Goal: Task Accomplishment & Management: Use online tool/utility

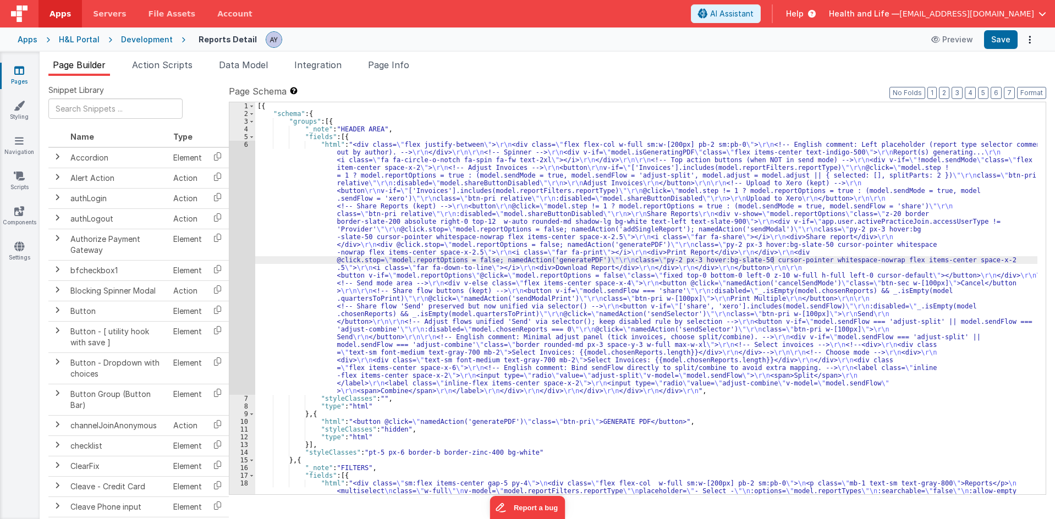
click at [144, 41] on div "Development" at bounding box center [147, 39] width 52 height 11
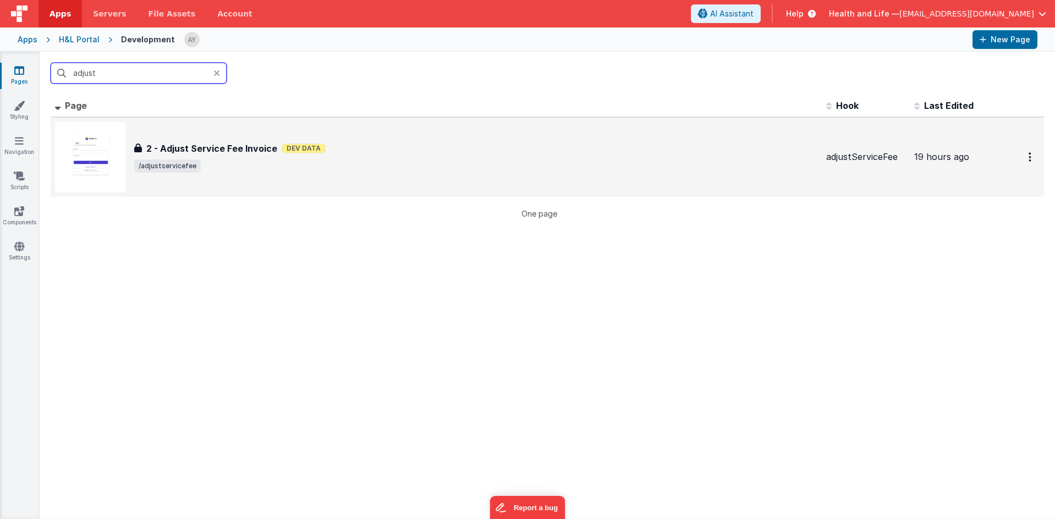
type input "adjust"
click at [205, 122] on div "2 - Adjust Service Fee Invoice 2 - Adjust Service Fee Invoice Dev Data /adjusts…" at bounding box center [436, 157] width 763 height 70
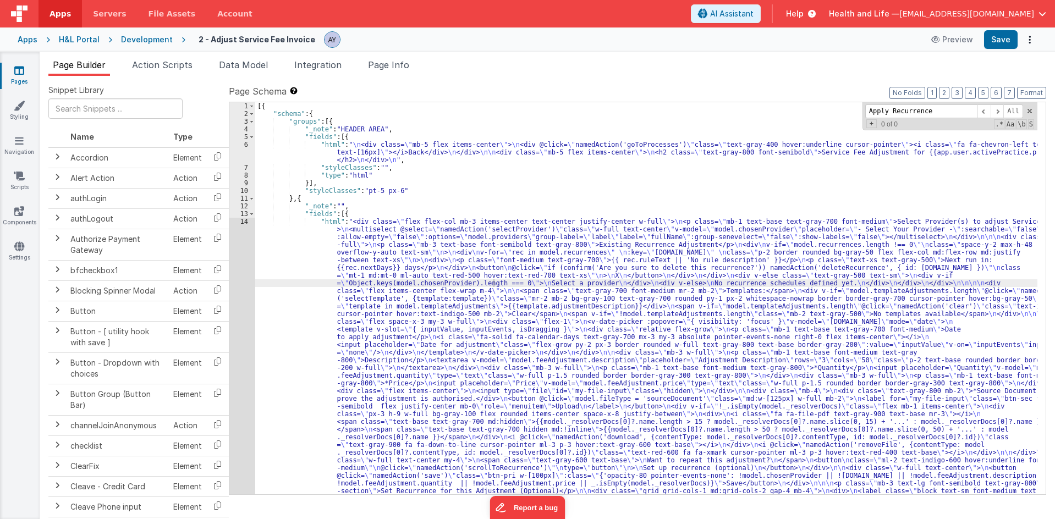
scroll to position [293, 0]
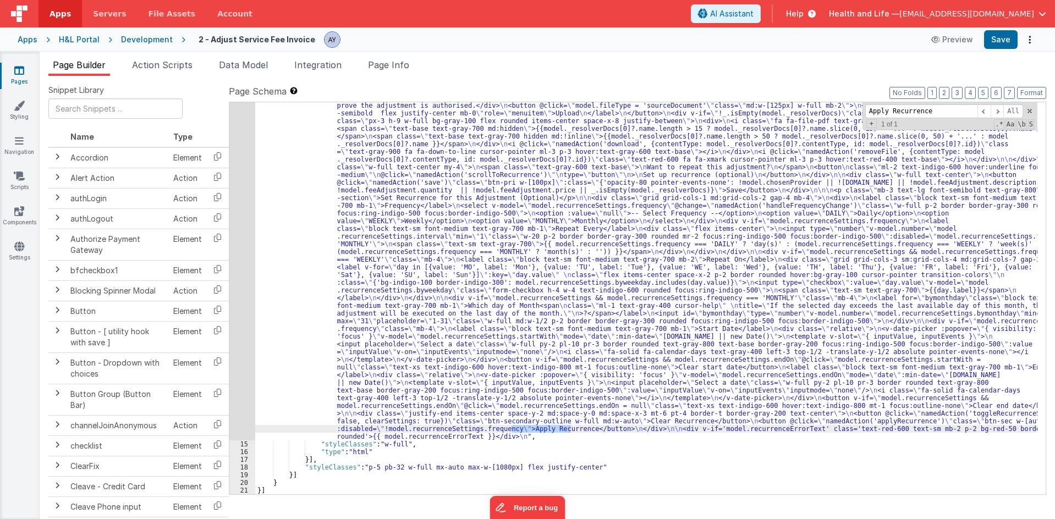
type input "Apply Recurrence"
click at [406, 427] on div ""html" : "<div class= \" flex flex-col mb-3 items-center text-center justify-ce…" at bounding box center [646, 383] width 783 height 916
click at [243, 384] on div "14" at bounding box center [242, 183] width 26 height 516
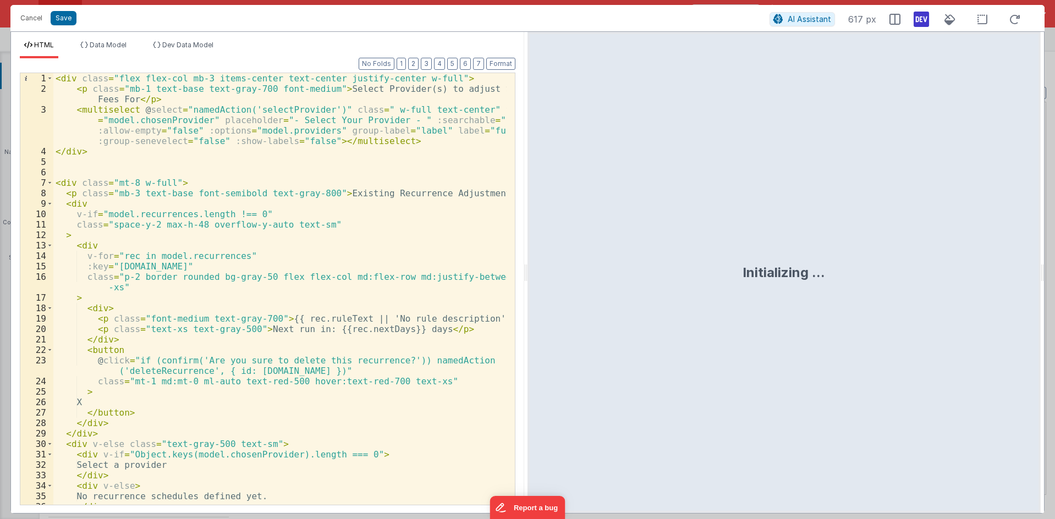
click at [438, 155] on div "< div class = "flex flex-col mb-3 items-center text-center justify-center w-ful…" at bounding box center [279, 299] width 453 height 453
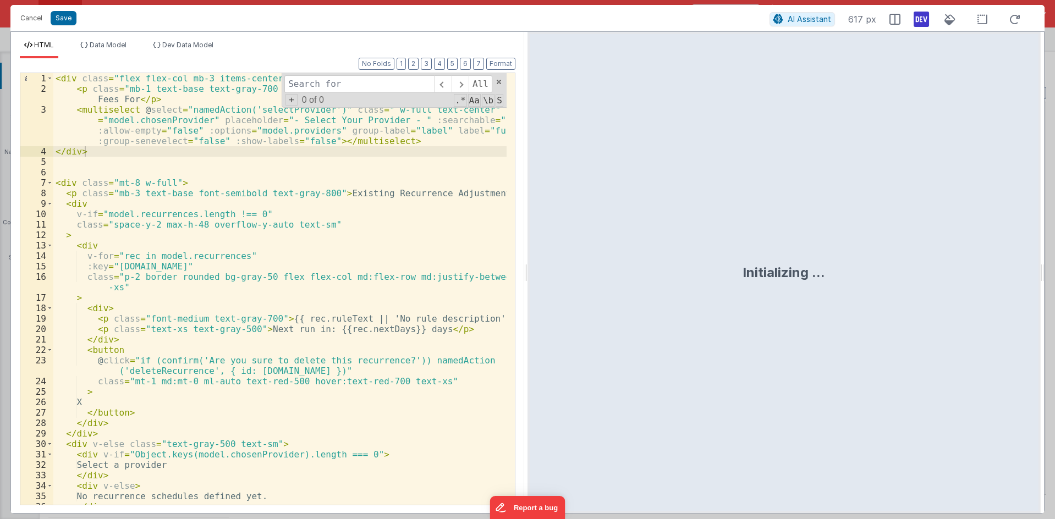
type input "Apply Recurrence"
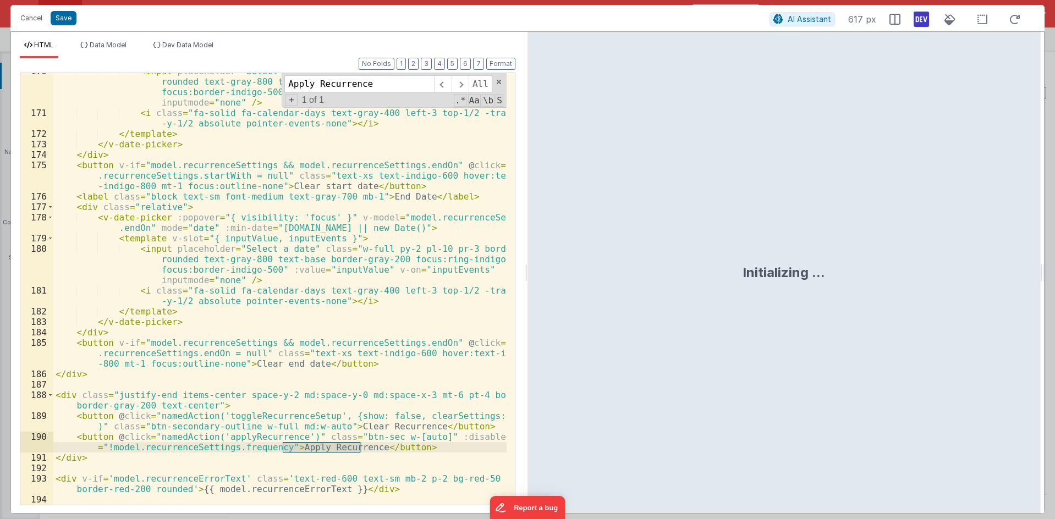
scroll to position [2360, 0]
click at [211, 440] on div "< input placeholder = "Select a date" class = "w-full py-2 pl-10 pr-3 border ro…" at bounding box center [279, 308] width 453 height 484
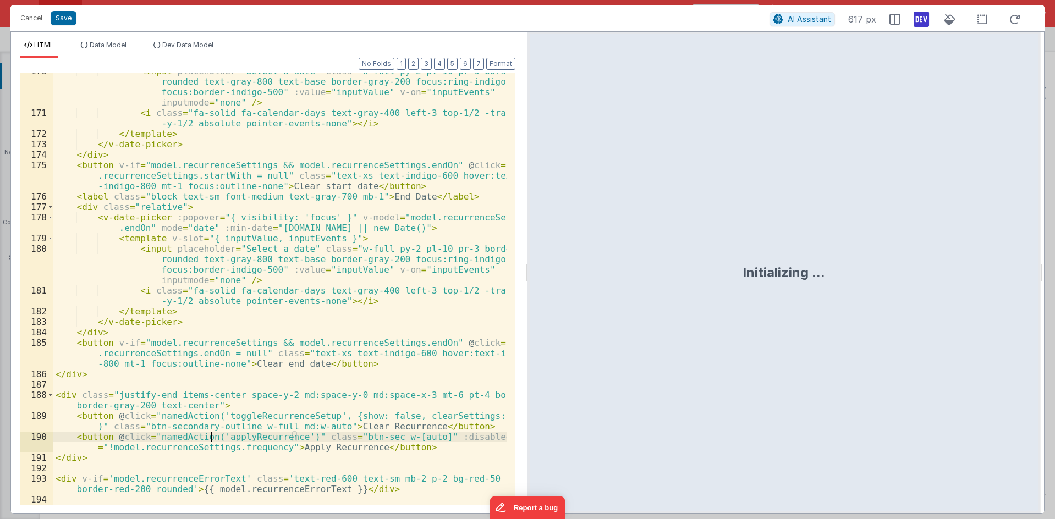
click at [258, 441] on div "< input placeholder = "Select a date" class = "w-full py-2 pl-10 pr-3 border ro…" at bounding box center [279, 308] width 453 height 484
click at [251, 448] on div "< input placeholder = "Select a date" class = "w-full py-2 pl-10 pr-3 border ro…" at bounding box center [279, 308] width 453 height 484
drag, startPoint x: 273, startPoint y: 445, endPoint x: 343, endPoint y: 428, distance: 72.3
click at [275, 445] on div "< input placeholder = "Select a date" class = "w-full py-2 pl-10 pr-3 border ro…" at bounding box center [279, 308] width 453 height 484
click at [300, 447] on div "< input placeholder = "Select a date" class = "w-full py-2 pl-10 pr-3 border ro…" at bounding box center [279, 308] width 453 height 484
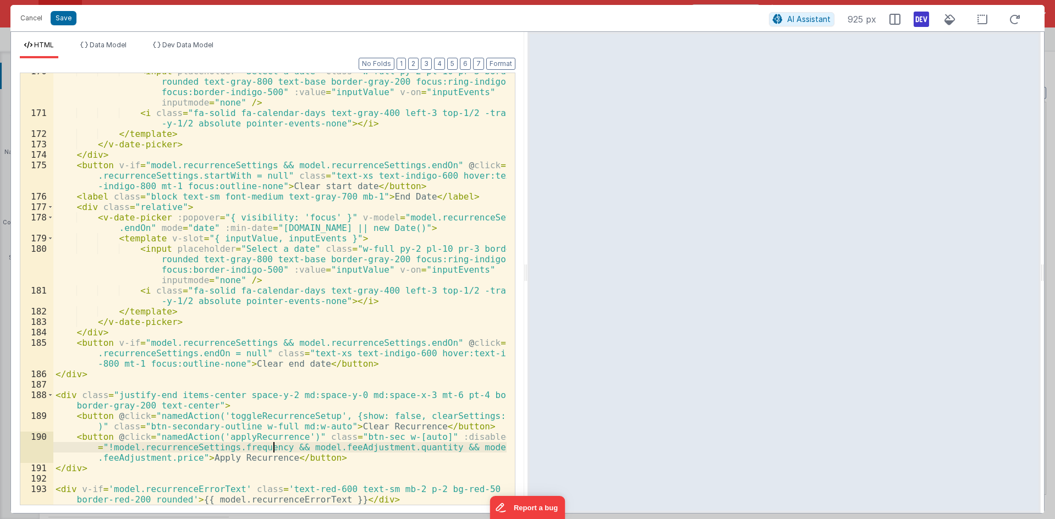
click at [273, 452] on div "< input placeholder = "Select a date" class = "w-full py-2 pl-10 pr-3 border ro…" at bounding box center [279, 308] width 453 height 484
click at [192, 458] on div "< input placeholder = "Select a date" class = "w-full py-2 pl-10 pr-3 border ro…" at bounding box center [279, 308] width 453 height 484
paste textarea
click at [210, 460] on div "< input placeholder = "Select a date" class = "w-full py-2 pl-10 pr-3 border ro…" at bounding box center [279, 308] width 453 height 484
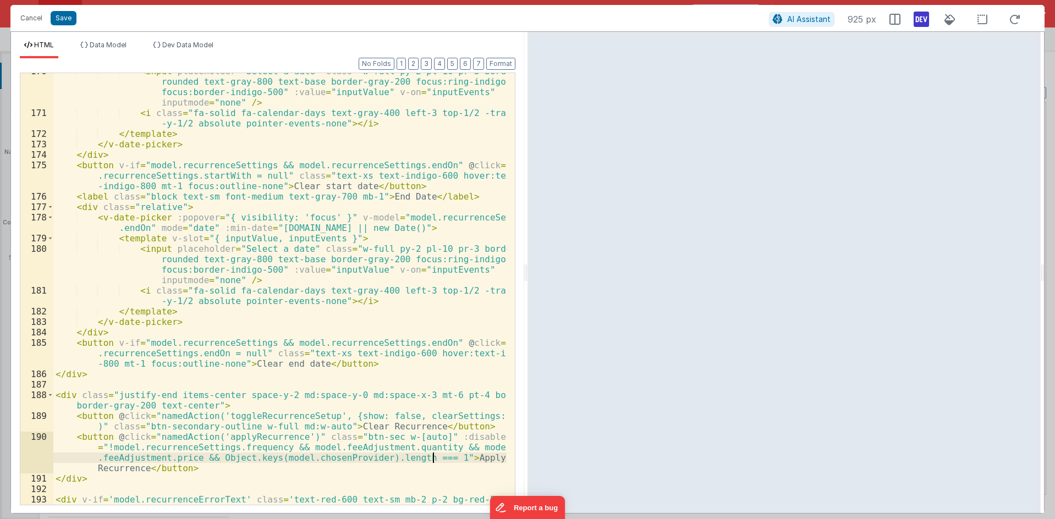
click at [282, 323] on div "< input placeholder = "Select a date" class = "w-full py-2 pl-10 pr-3 border ro…" at bounding box center [279, 313] width 453 height 495
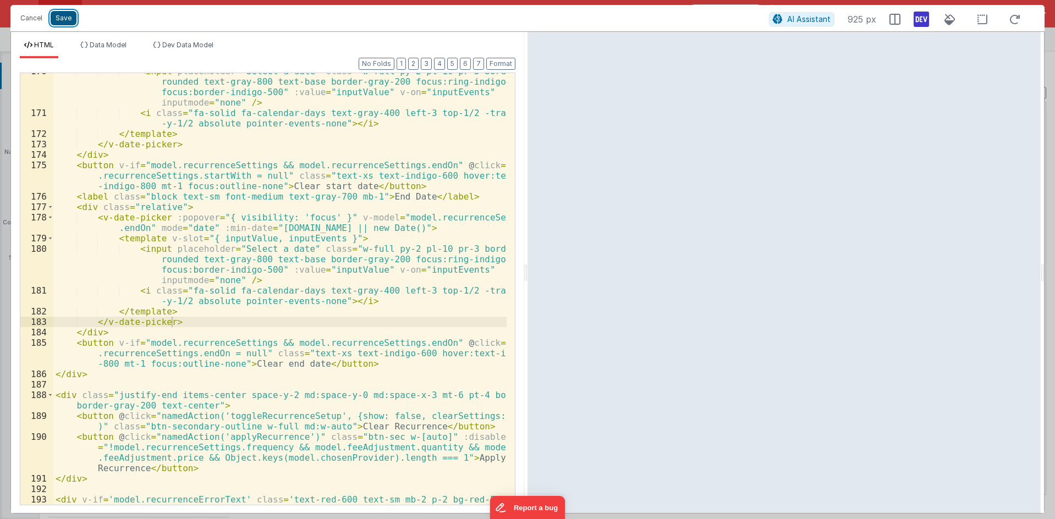
click at [67, 19] on button "Save" at bounding box center [64, 18] width 26 height 14
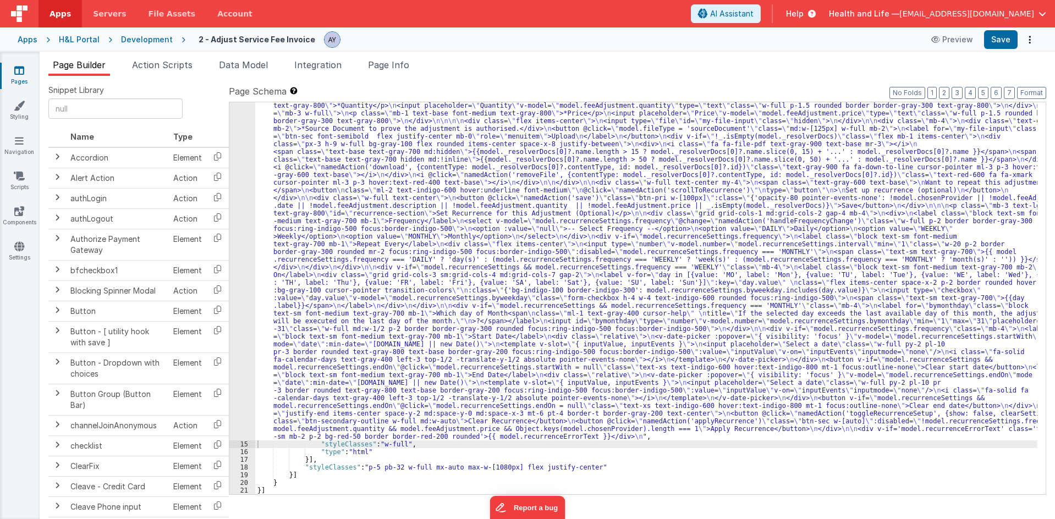
scroll to position [255, 0]
click at [989, 39] on button "Save" at bounding box center [1001, 39] width 34 height 19
click at [1015, 38] on button "Save" at bounding box center [1001, 39] width 34 height 19
click at [504, 308] on div ""html" : "<div class= \" flex flex-col mb-3 items-center text-center justify-ce…" at bounding box center [646, 402] width 783 height 878
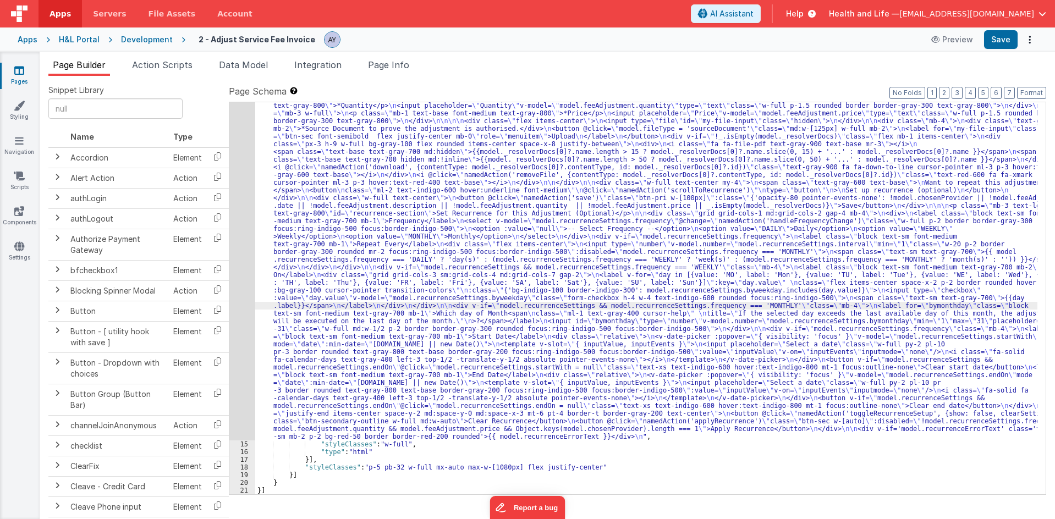
click at [237, 311] on div "14" at bounding box center [242, 202] width 26 height 478
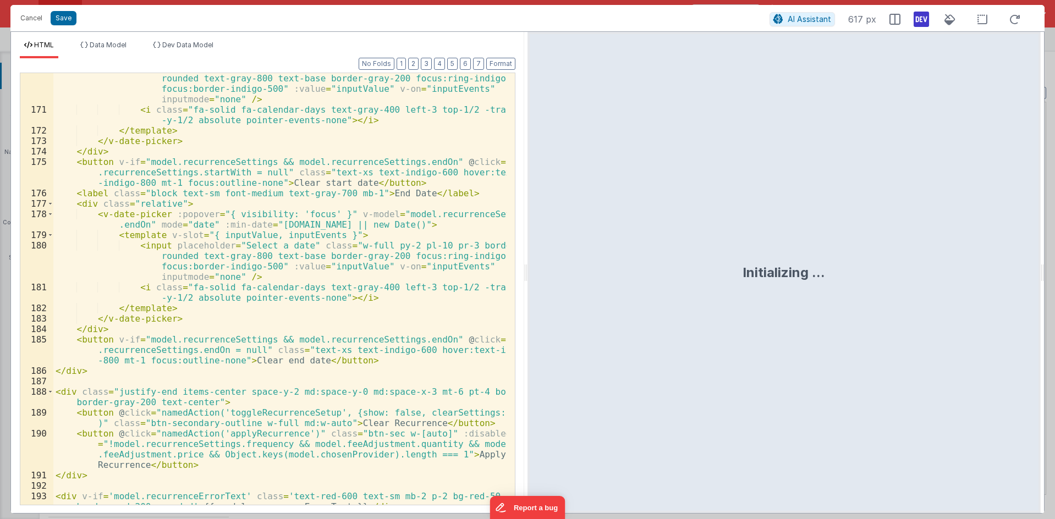
scroll to position [2381, 0]
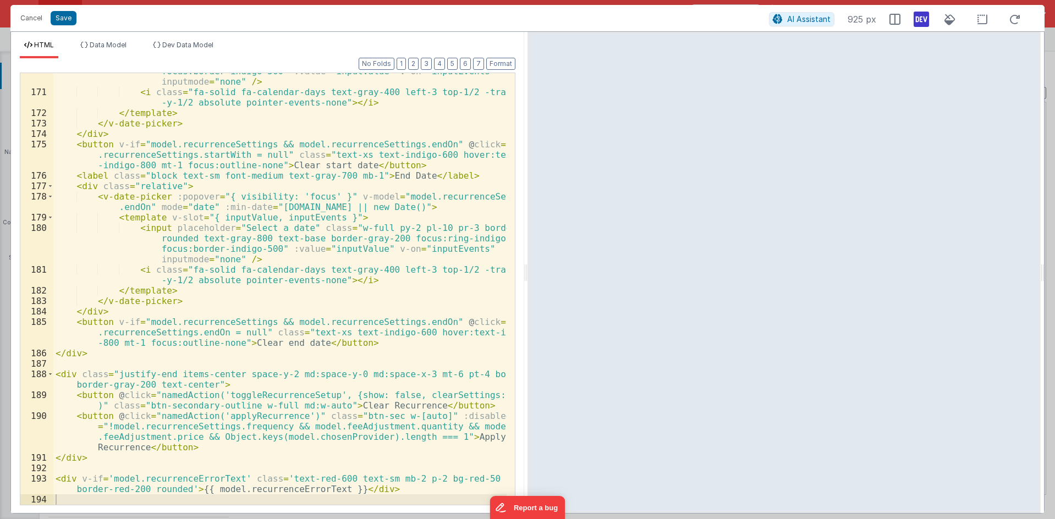
click at [370, 412] on div "< input placeholder = "Select a date" class = "w-full py-2 pl-10 pr-3 border ro…" at bounding box center [279, 287] width 453 height 484
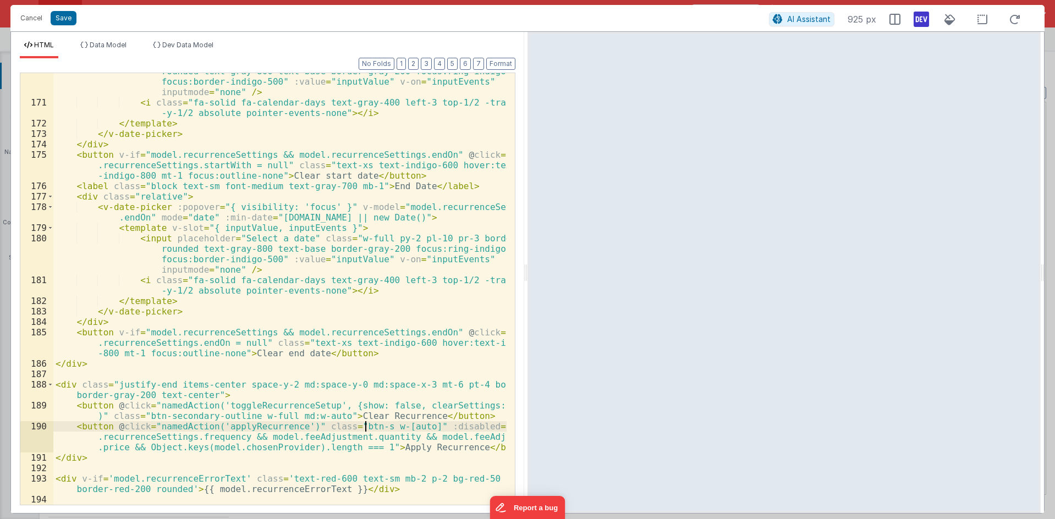
scroll to position [2370, 0]
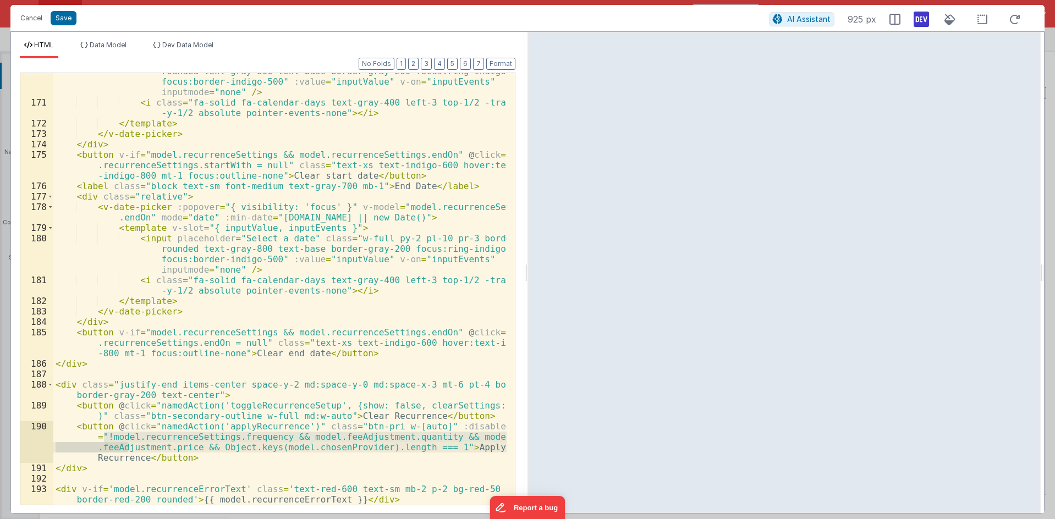
drag, startPoint x: 105, startPoint y: 437, endPoint x: 126, endPoint y: 444, distance: 22.3
click at [126, 444] on div "< input placeholder = "Select a date" class = "w-full py-2 pl-10 pr-3 border ro…" at bounding box center [279, 298] width 453 height 484
click at [240, 435] on div "< input placeholder = "Select a date" class = "w-full py-2 pl-10 pr-3 border ro…" at bounding box center [279, 289] width 453 height 432
click at [291, 435] on div "< input placeholder = "Select a date" class = "w-full py-2 pl-10 pr-3 border ro…" at bounding box center [279, 298] width 453 height 484
click at [452, 439] on div "< input placeholder = "Select a date" class = "w-full py-2 pl-10 pr-3 border ro…" at bounding box center [279, 298] width 453 height 484
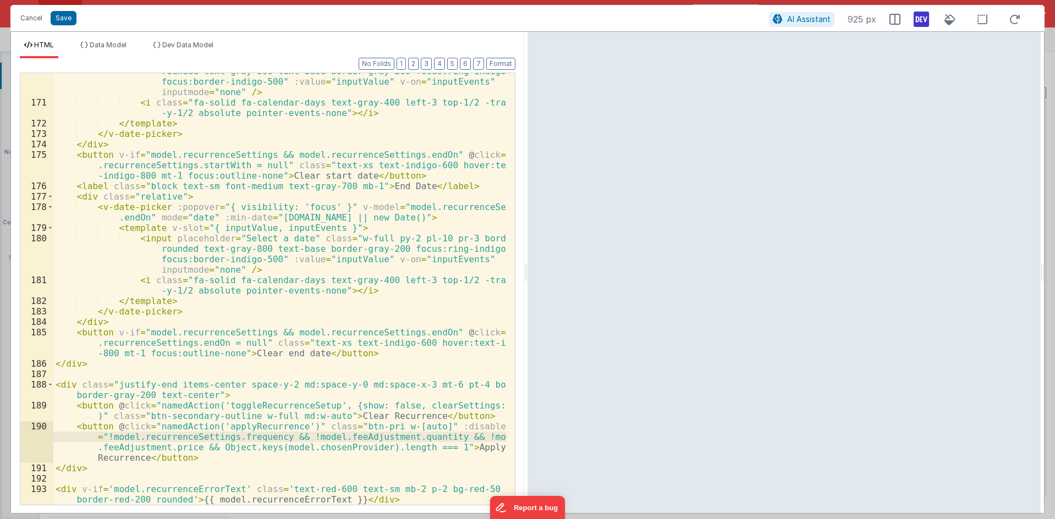
click at [420, 448] on div "< input placeholder = "Select a date" class = "w-full py-2 pl-10 pr-3 border ro…" at bounding box center [279, 298] width 453 height 484
click at [284, 435] on div "< input placeholder = "Select a date" class = "w-full py-2 pl-10 pr-3 border ro…" at bounding box center [279, 298] width 453 height 484
click at [203, 444] on div "< input placeholder = "Select a date" class = "w-full py-2 pl-10 pr-3 border ro…" at bounding box center [279, 298] width 453 height 484
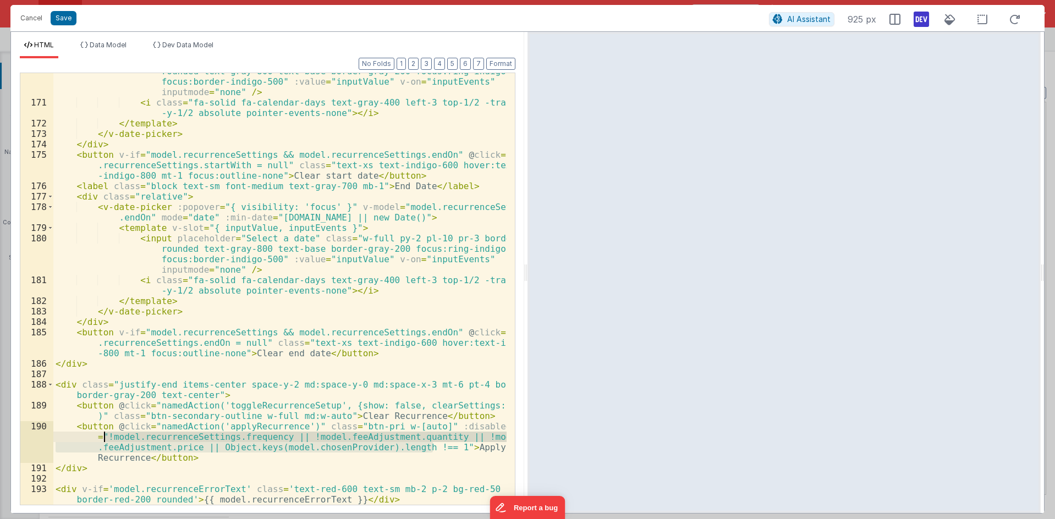
drag, startPoint x: 432, startPoint y: 447, endPoint x: 106, endPoint y: 439, distance: 326.4
click at [106, 439] on div "< input placeholder = "Select a date" class = "w-full py-2 pl-10 pr-3 border ro…" at bounding box center [279, 298] width 453 height 484
click at [714, 18] on div "Cancel Save" at bounding box center [392, 17] width 754 height 15
click at [923, 24] on icon at bounding box center [921, 19] width 15 height 18
click at [34, 17] on button "Cancel" at bounding box center [31, 17] width 33 height 15
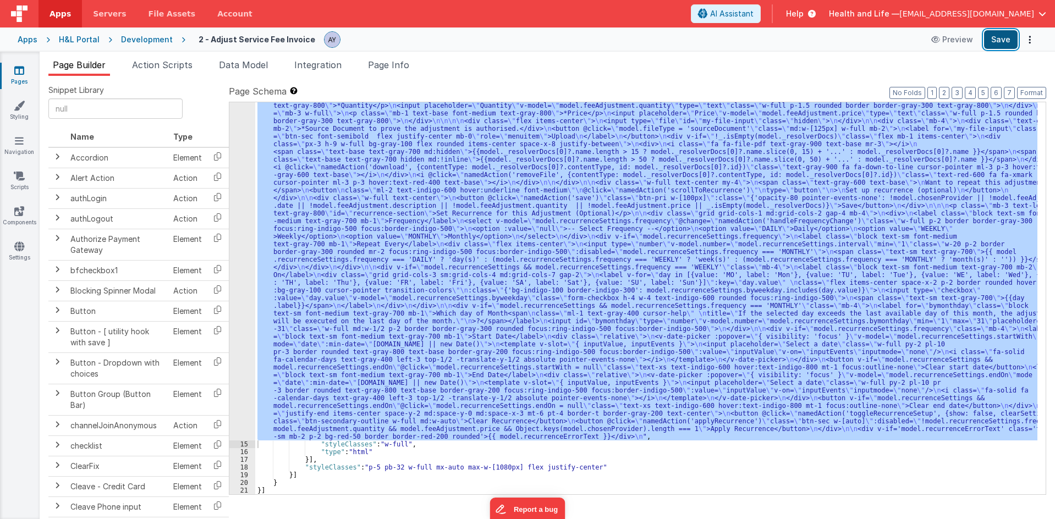
click at [997, 43] on button "Save" at bounding box center [1001, 39] width 34 height 19
drag, startPoint x: 442, startPoint y: 276, endPoint x: 436, endPoint y: 278, distance: 6.3
click at [443, 276] on div ""html" : "<div class= \" flex flex-col mb-3 items-center text-center justify-ce…" at bounding box center [646, 298] width 783 height 392
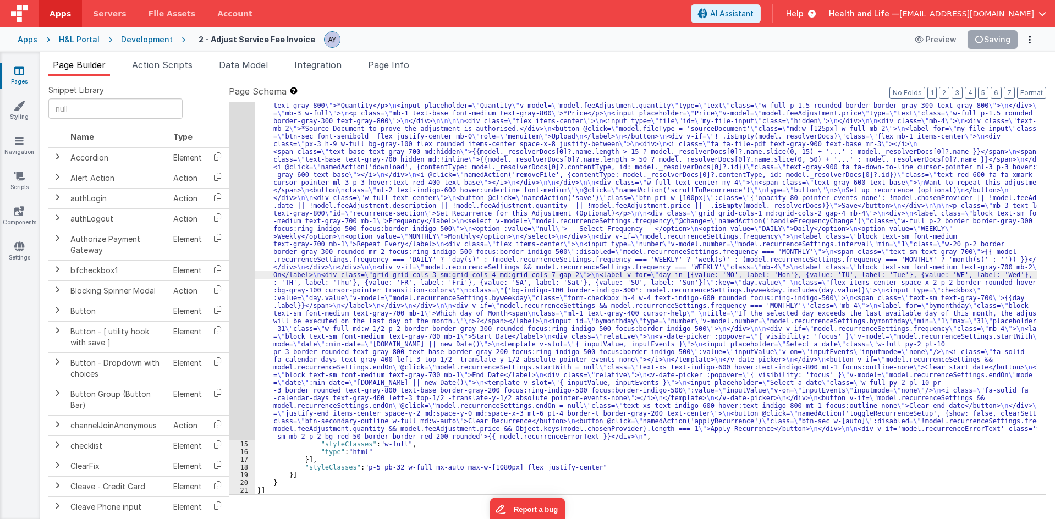
click at [229, 292] on div "14" at bounding box center [242, 202] width 26 height 478
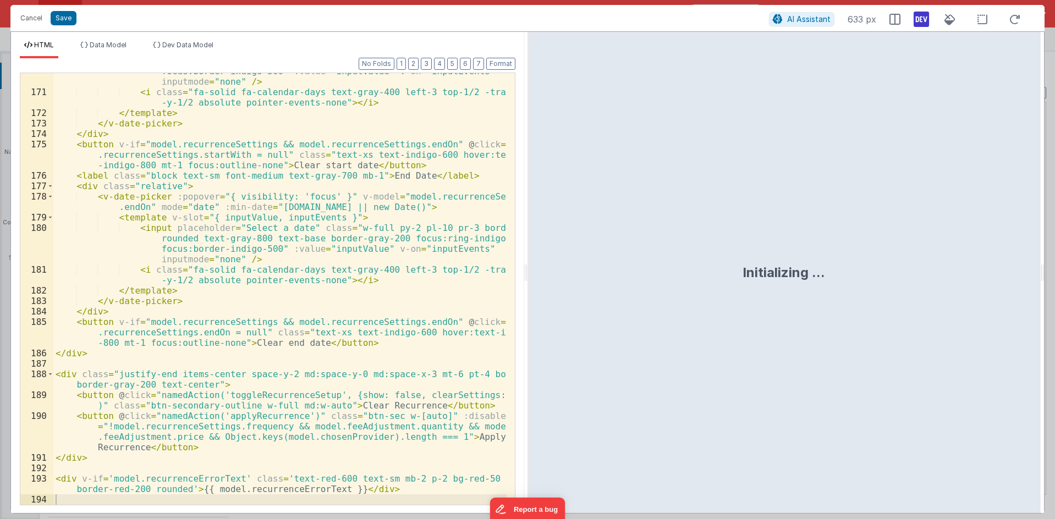
scroll to position [2381, 0]
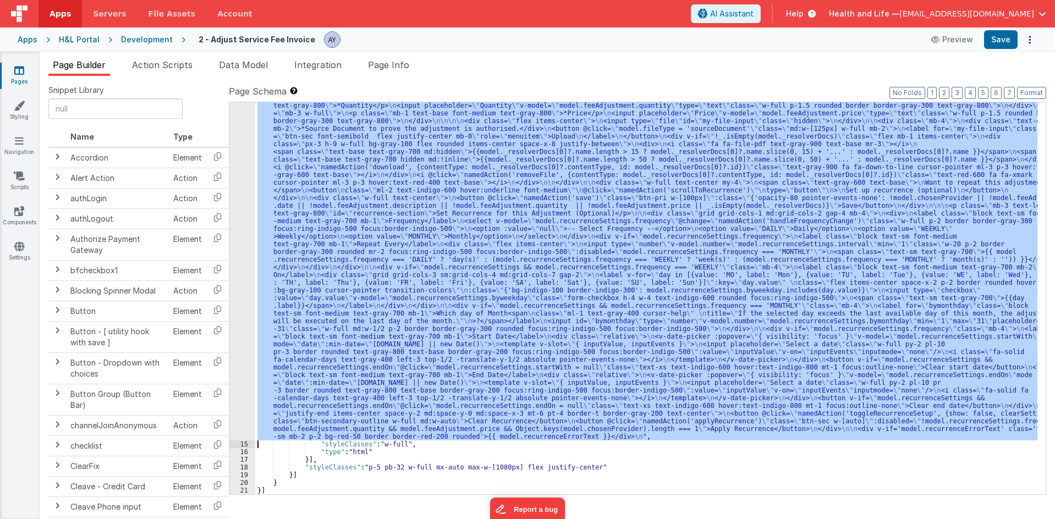
click at [244, 259] on div "14" at bounding box center [242, 202] width 26 height 478
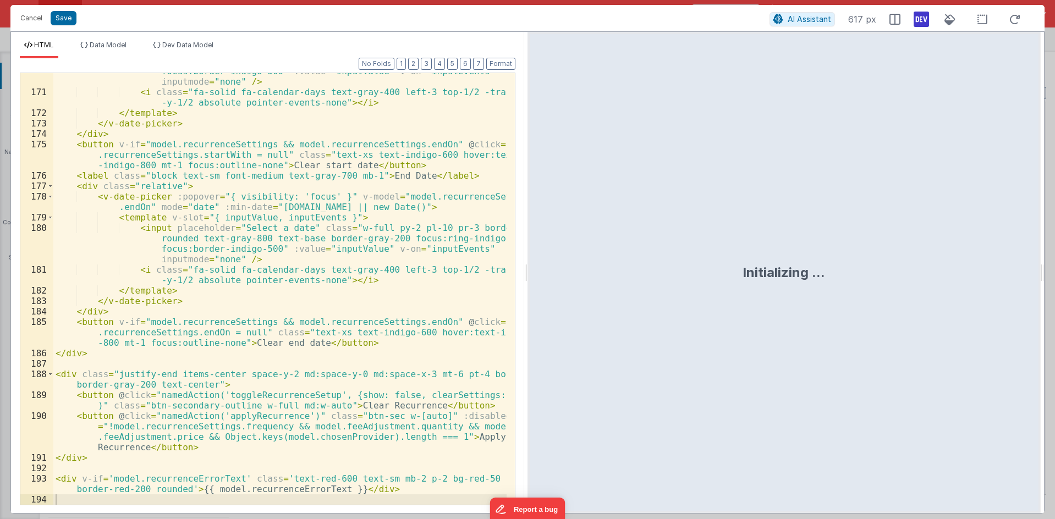
click at [314, 339] on div "< input placeholder = "Select a date" class = "w-full py-2 pl-10 pr-3 border ro…" at bounding box center [279, 287] width 453 height 484
click at [331, 327] on div "< input placeholder = "Select a date" class = "w-full py-2 pl-10 pr-3 border ro…" at bounding box center [279, 287] width 453 height 484
click at [357, 322] on div "< input placeholder = "Select a date" class = "w-full py-2 pl-10 pr-3 border ro…" at bounding box center [279, 287] width 453 height 484
click at [220, 331] on div "< input placeholder = "Select a date" class = "w-full py-2 pl-10 pr-3 border ro…" at bounding box center [279, 287] width 453 height 484
click at [220, 340] on div "< input placeholder = "Select a date" class = "w-full py-2 pl-10 pr-3 border ro…" at bounding box center [279, 287] width 453 height 484
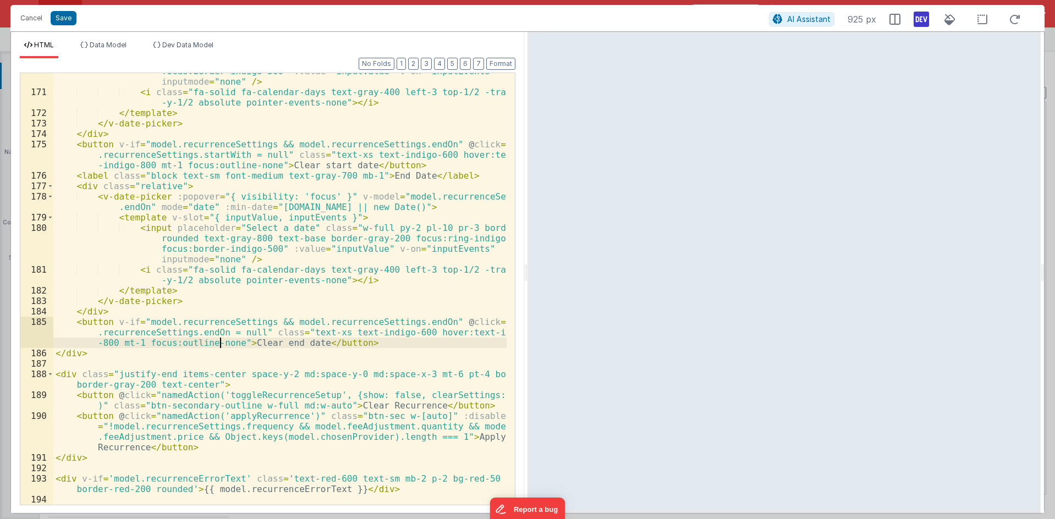
drag, startPoint x: 371, startPoint y: 418, endPoint x: 404, endPoint y: 416, distance: 33.1
click at [372, 418] on div "< input placeholder = "Select a date" class = "w-full py-2 pl-10 pr-3 border ro…" at bounding box center [279, 287] width 453 height 484
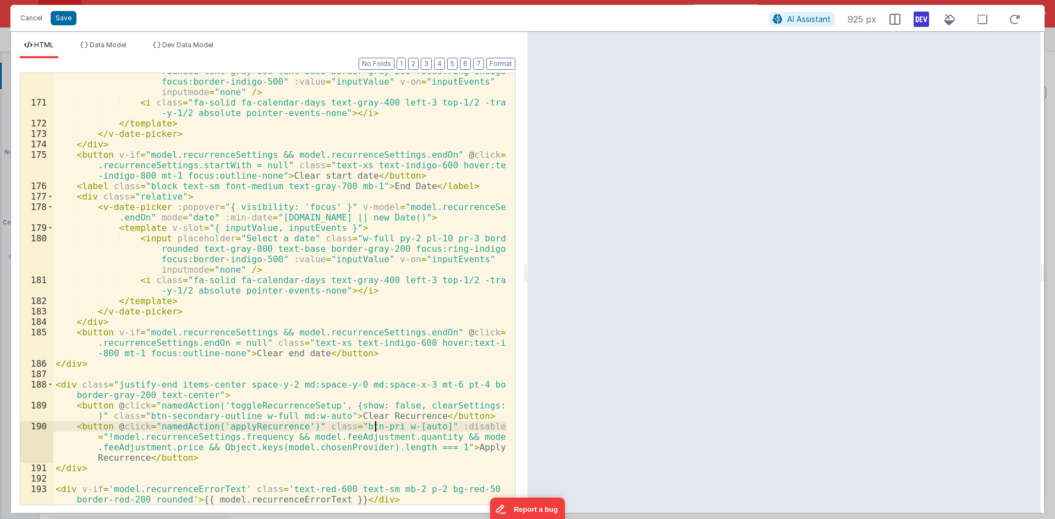
scroll to position [2370, 0]
click at [404, 416] on div "< input placeholder = "Select a date" class = "w-full py-2 pl-10 pr-3 border ro…" at bounding box center [279, 298] width 453 height 484
click at [68, 19] on button "Save" at bounding box center [64, 18] width 26 height 14
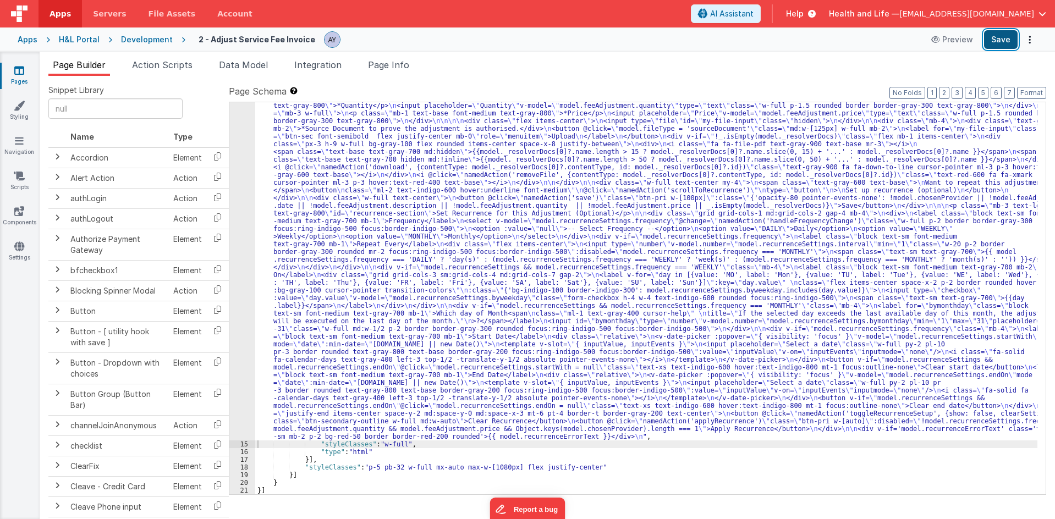
click at [996, 41] on button "Save" at bounding box center [1001, 39] width 34 height 19
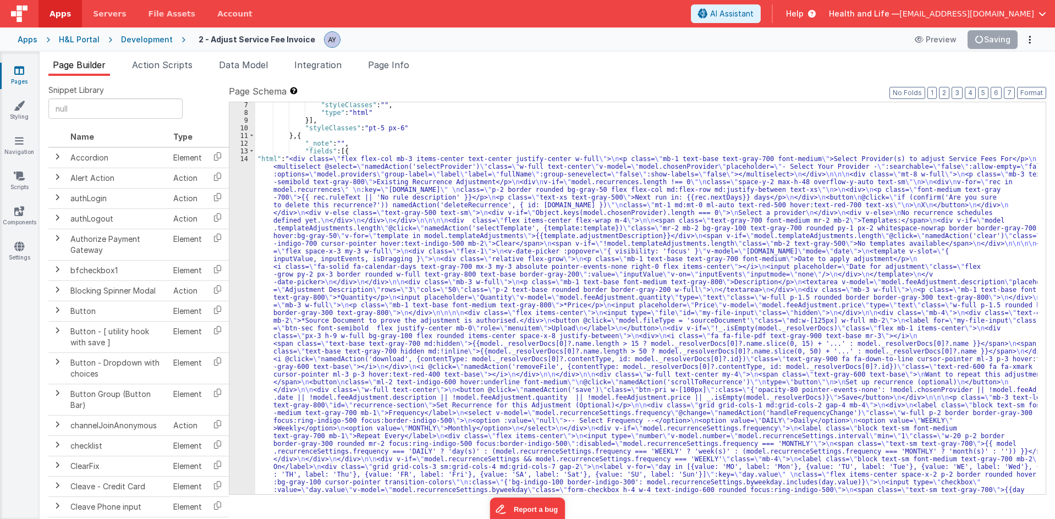
scroll to position [0, 0]
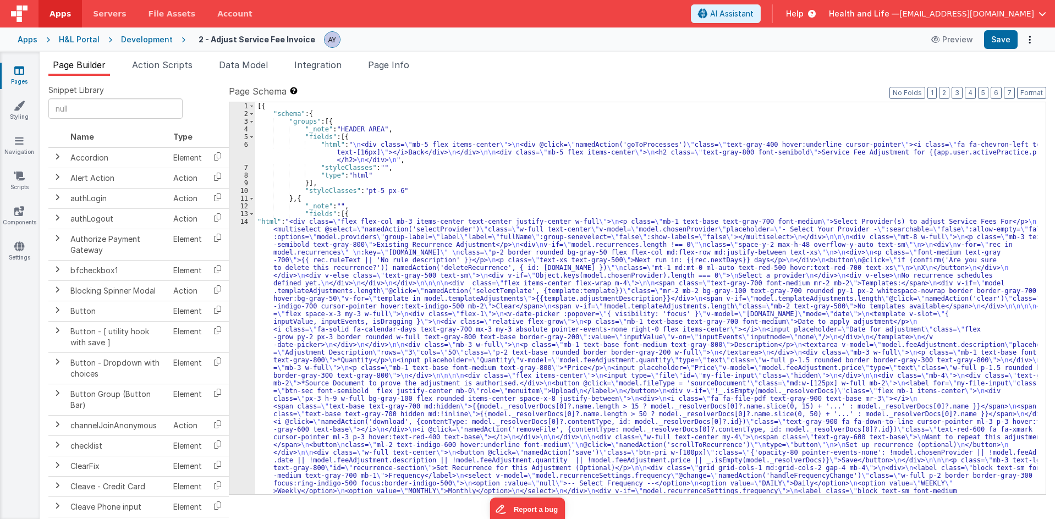
click at [242, 110] on div "1" at bounding box center [242, 106] width 26 height 8
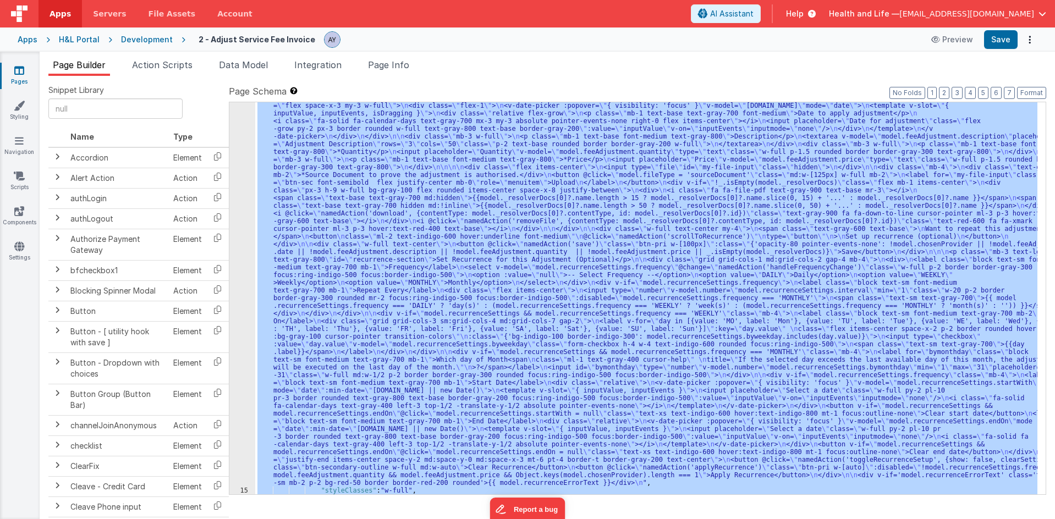
click at [242, 304] on div "14" at bounding box center [242, 248] width 26 height 478
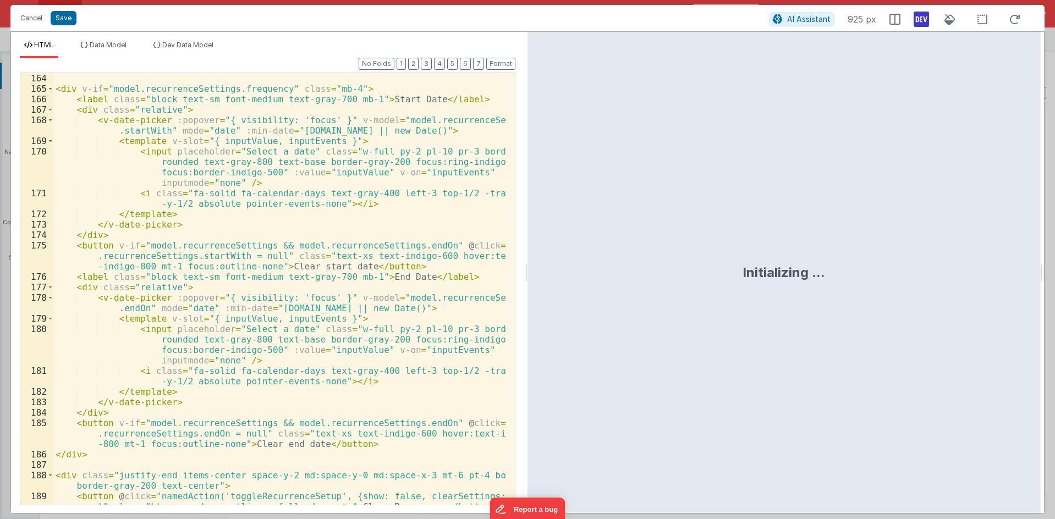
scroll to position [2381, 0]
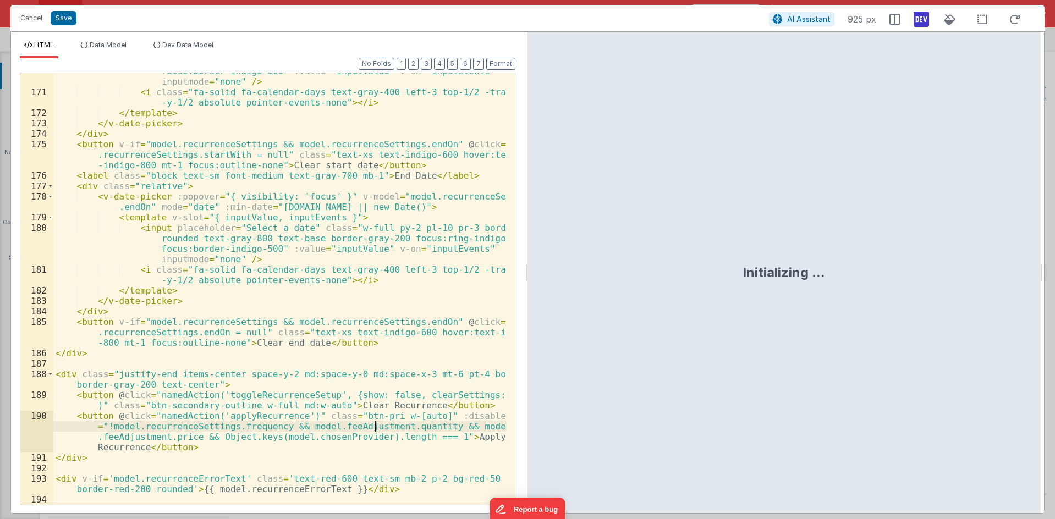
click at [376, 431] on div "< input placeholder = "Select a date" class = "w-full py-2 pl-10 pr-3 border ro…" at bounding box center [279, 287] width 453 height 484
click at [288, 430] on div "< input placeholder = "Select a date" class = "w-full py-2 pl-10 pr-3 border ro…" at bounding box center [279, 287] width 453 height 484
click at [292, 426] on div "< input placeholder = "Select a date" class = "w-full py-2 pl-10 pr-3 border ro…" at bounding box center [279, 287] width 453 height 484
click at [448, 426] on div "< input placeholder = "Select a date" class = "w-full py-2 pl-10 pr-3 border ro…" at bounding box center [279, 287] width 453 height 484
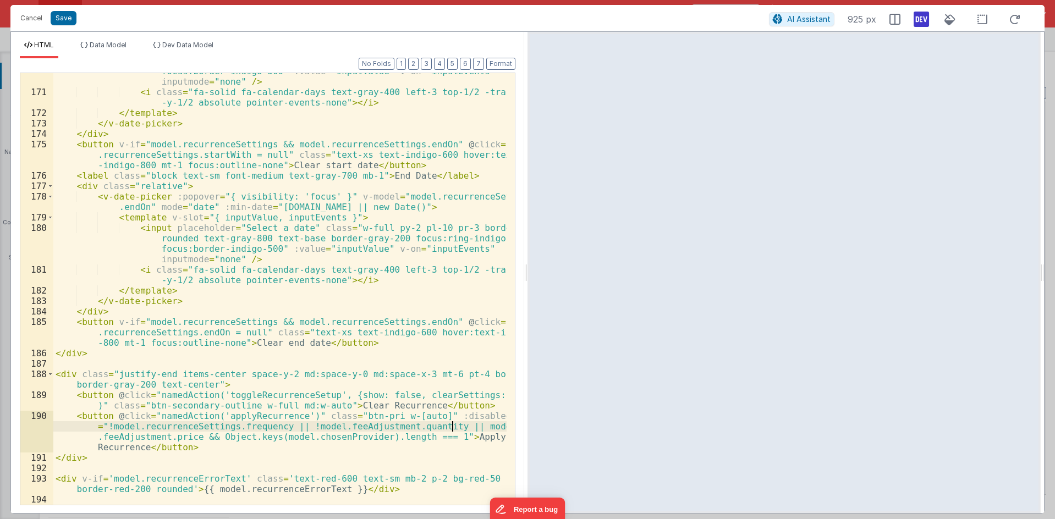
click at [452, 426] on div "< input placeholder = "Select a date" class = "w-full py-2 pl-10 pr-3 border ro…" at bounding box center [279, 287] width 453 height 484
click at [207, 437] on div "< input placeholder = "Select a date" class = "w-full py-2 pl-10 pr-3 border ro…" at bounding box center [279, 287] width 453 height 484
click at [242, 379] on div "< input placeholder = "Select a date" class = "w-full py-2 pl-10 pr-3 border ro…" at bounding box center [279, 287] width 453 height 484
click at [57, 22] on button "Save" at bounding box center [64, 18] width 26 height 14
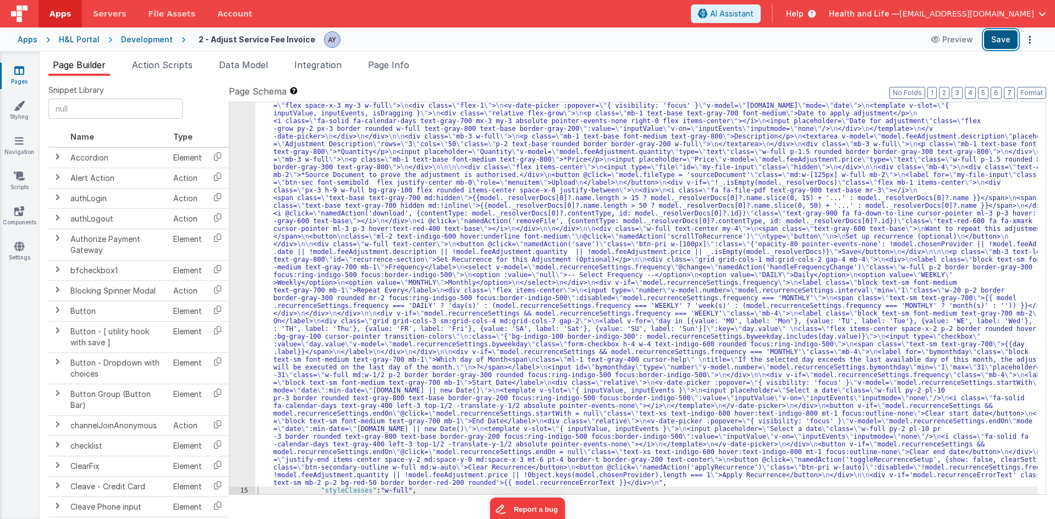
click at [998, 41] on button "Save" at bounding box center [1001, 39] width 34 height 19
click at [319, 204] on div ""html" : "<div class= \" flex flex-col mb-3 items-center text-center justify-ce…" at bounding box center [646, 448] width 783 height 878
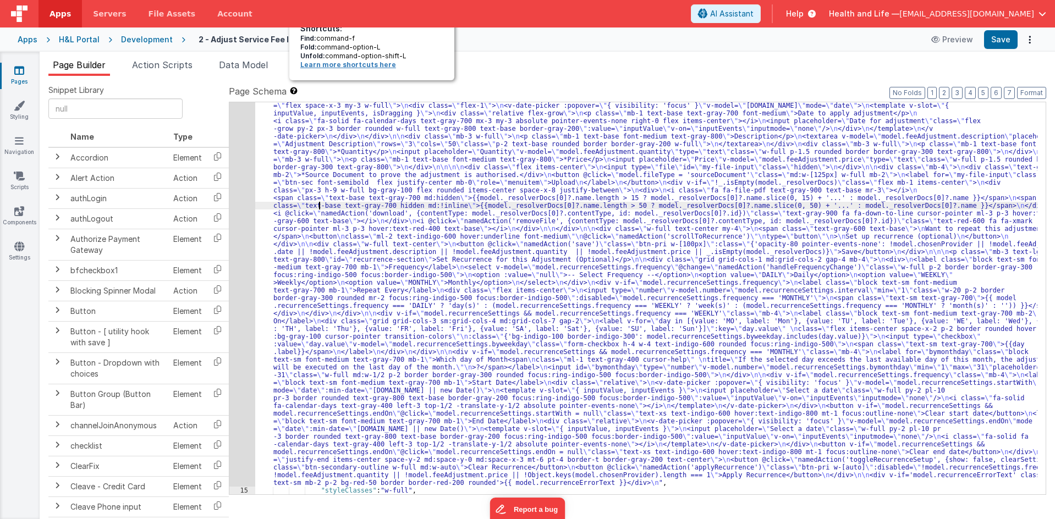
click at [378, 68] on link "Learn more shortcuts here" at bounding box center [348, 65] width 96 height 8
click at [392, 59] on li "Page Info" at bounding box center [389, 67] width 50 height 18
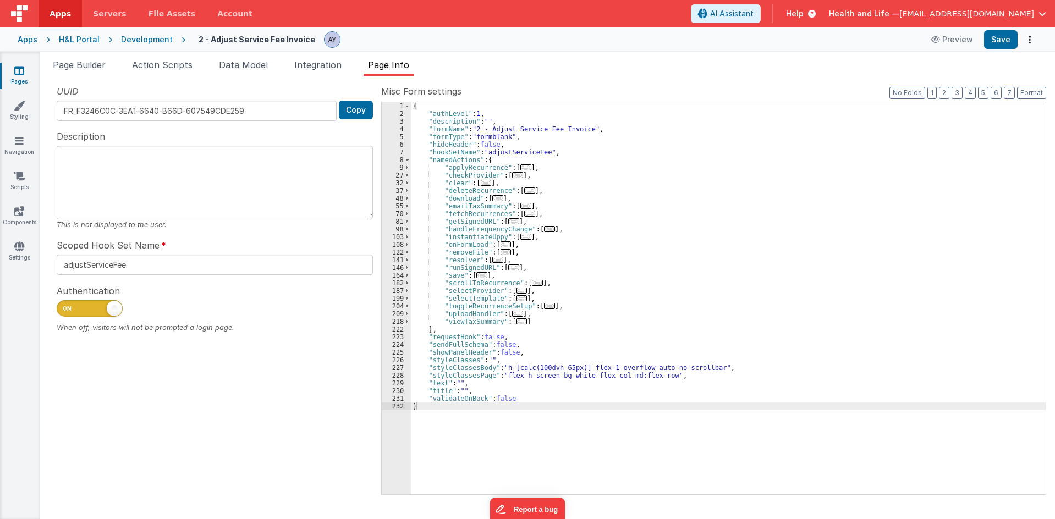
click at [522, 165] on span "..." at bounding box center [526, 168] width 11 height 6
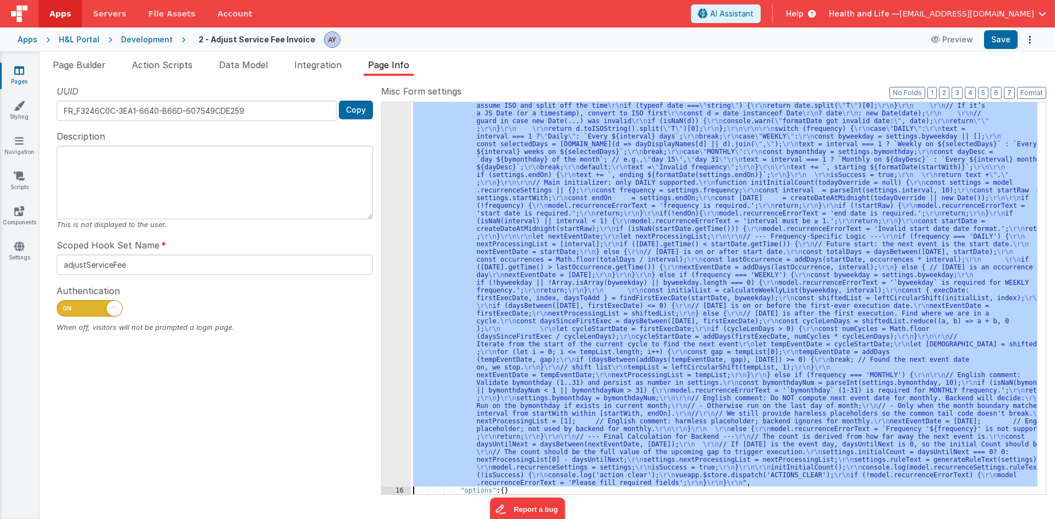
click at [395, 256] on div "15 16 17 18 19 20 21 22 23 24 25 26 27 32 37 48" at bounding box center [396, 375] width 29 height 1024
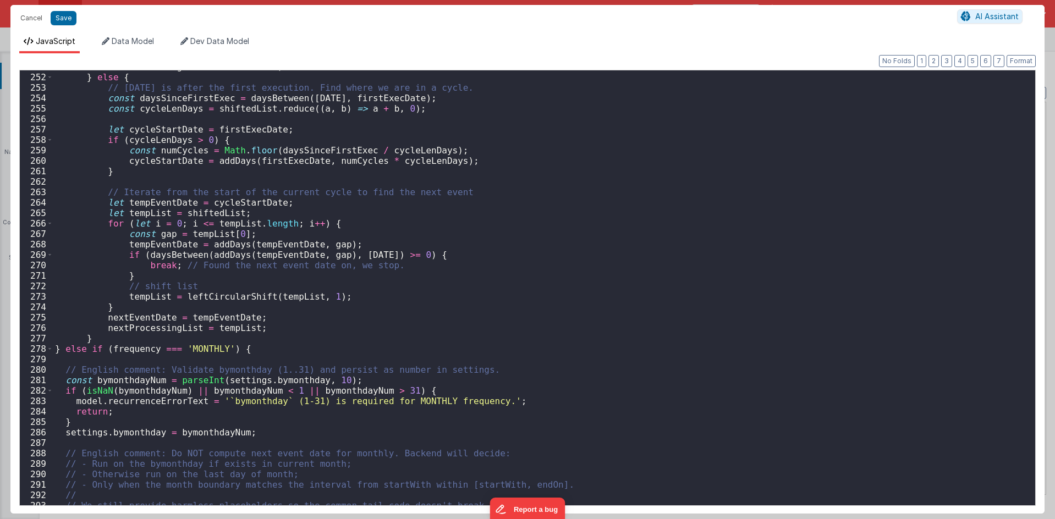
scroll to position [2623, 0]
click at [164, 7] on div "Cancel Save AI Assistant" at bounding box center [527, 18] width 1035 height 26
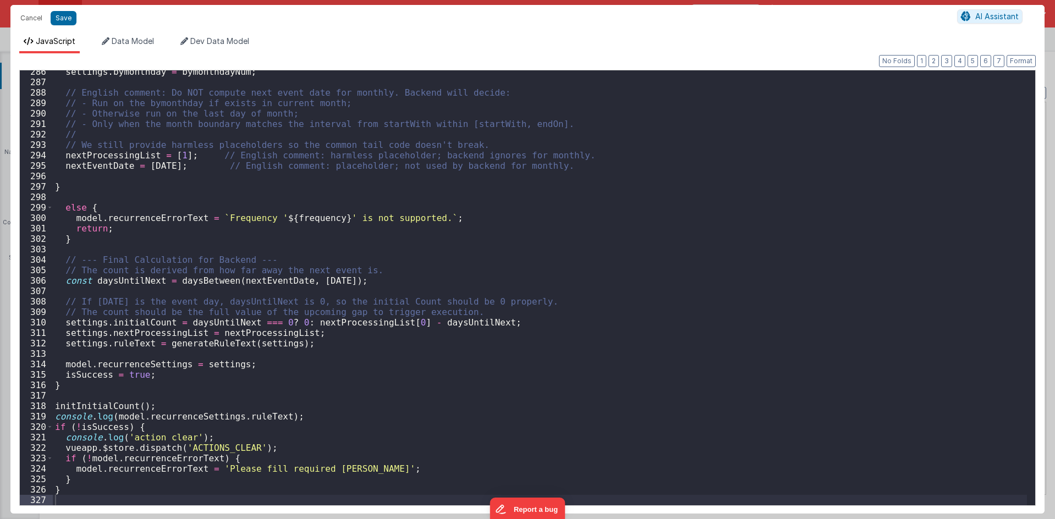
scroll to position [2984, 0]
click at [133, 335] on div "settings . bymonthday = bymonthdayNum ; // English comment: Do NOT compute next…" at bounding box center [540, 295] width 975 height 456
click at [135, 322] on div "settings . bymonthday = bymonthdayNum ; // English comment: Do NOT compute next…" at bounding box center [540, 295] width 975 height 456
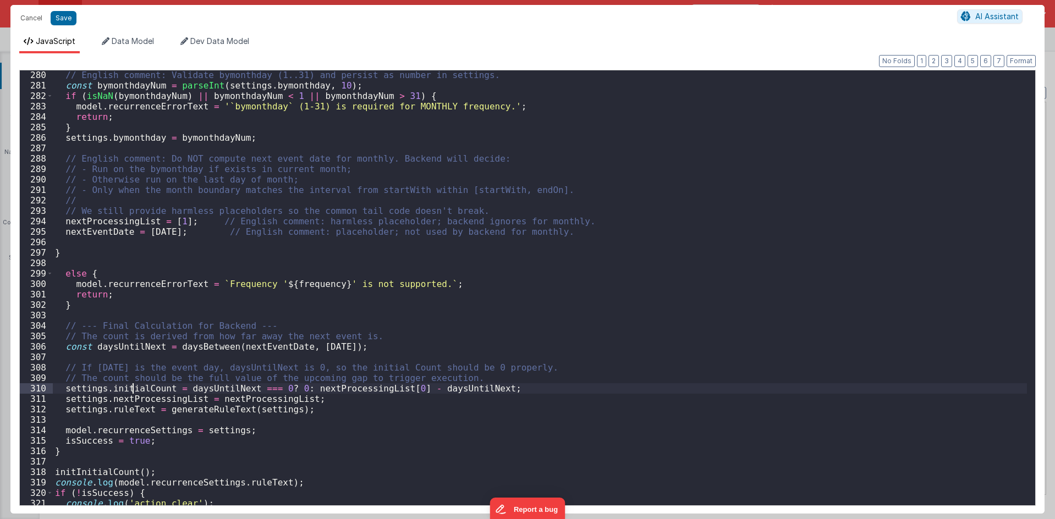
scroll to position [2917, 0]
click at [119, 391] on div "// English comment: Validate bymonthday (1..31) and persist as number in settin…" at bounding box center [540, 289] width 975 height 456
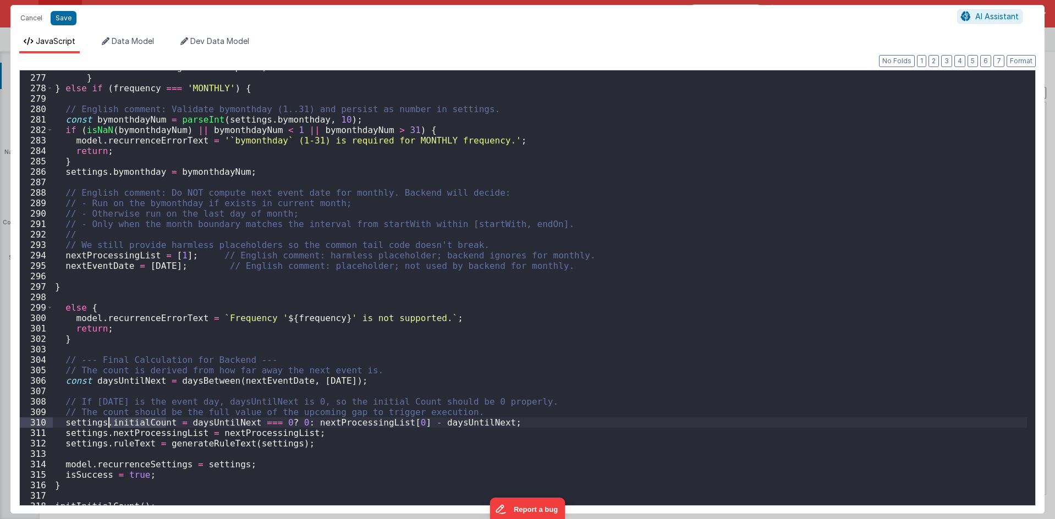
scroll to position [2884, 0]
click at [447, 421] on div "nextProcessingList = tempList ; } } else if ( frequency === 'MONTHLY' ) { // En…" at bounding box center [540, 290] width 975 height 456
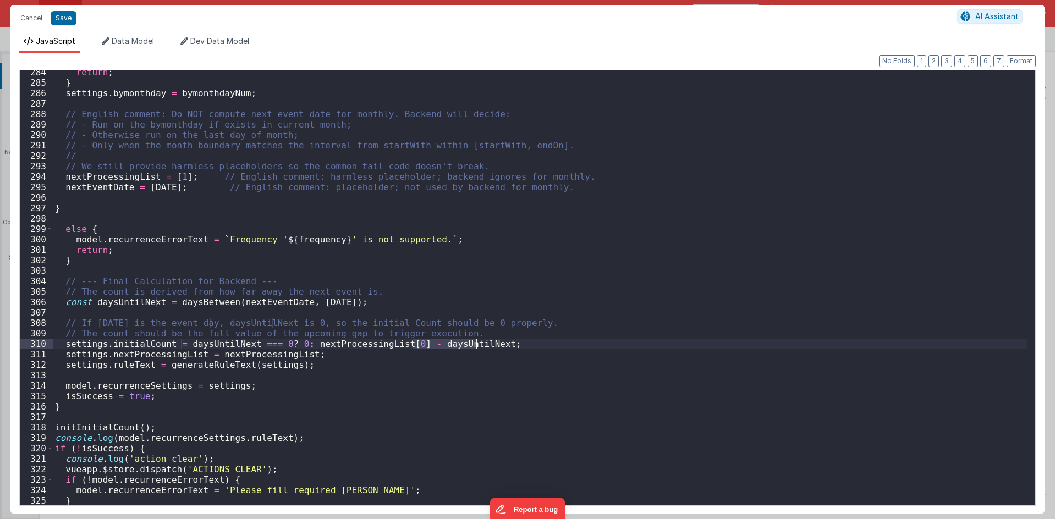
scroll to position [2984, 0]
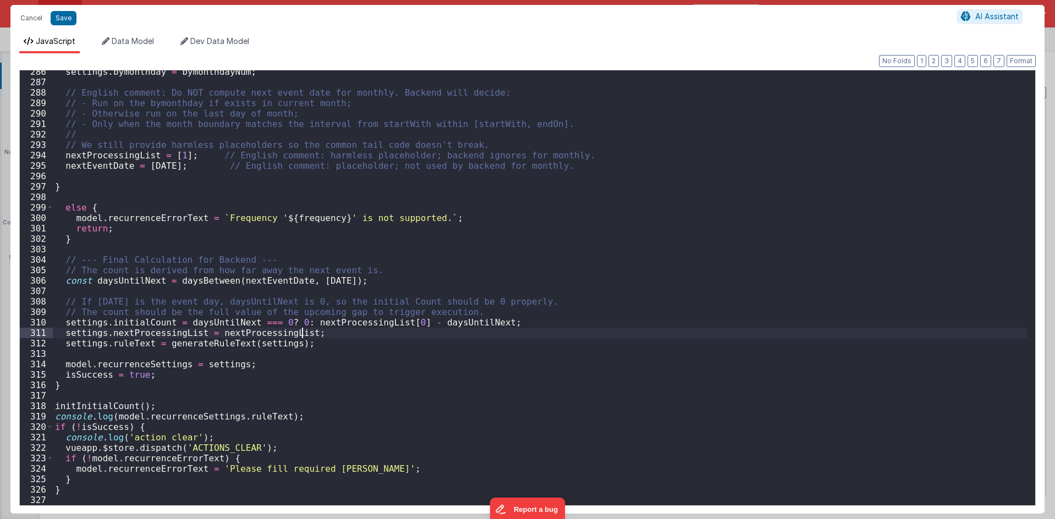
click at [455, 332] on div "settings . bymonthday = bymonthdayNum ; // English comment: Do NOT compute next…" at bounding box center [540, 295] width 975 height 456
click at [452, 328] on div "settings . bymonthday = bymonthdayNum ; // English comment: Do NOT compute next…" at bounding box center [540, 295] width 975 height 456
click at [452, 326] on div "settings . bymonthday = bymonthdayNum ; // English comment: Do NOT compute next…" at bounding box center [540, 295] width 975 height 456
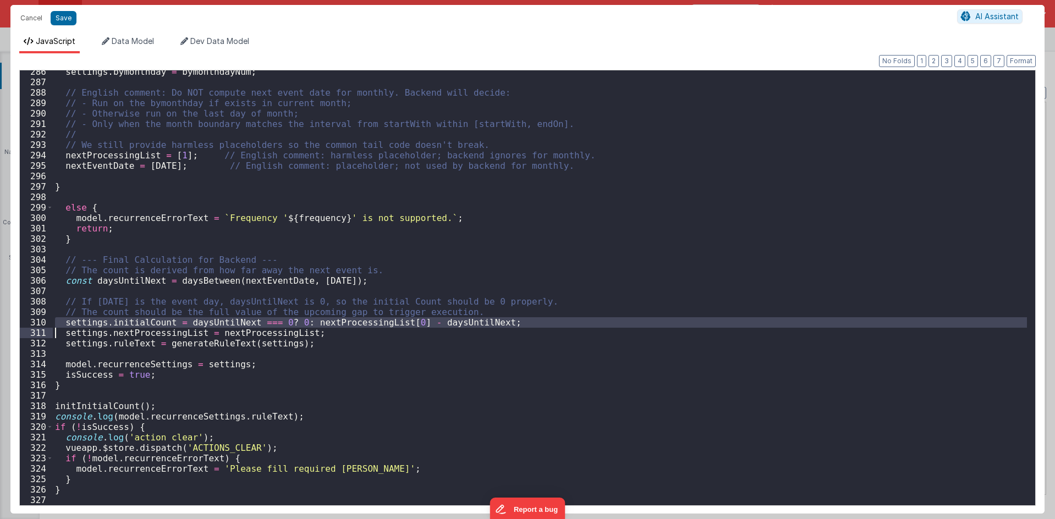
click at [452, 326] on div "settings . bymonthday = bymonthdayNum ; // English comment: Do NOT compute next…" at bounding box center [540, 295] width 975 height 456
click at [452, 326] on div "settings . bymonthday = bymonthdayNum ; // English comment: Do NOT compute next…" at bounding box center [540, 287] width 975 height 435
click at [452, 326] on div "settings . bymonthday = bymonthdayNum ; // English comment: Do NOT compute next…" at bounding box center [540, 295] width 975 height 456
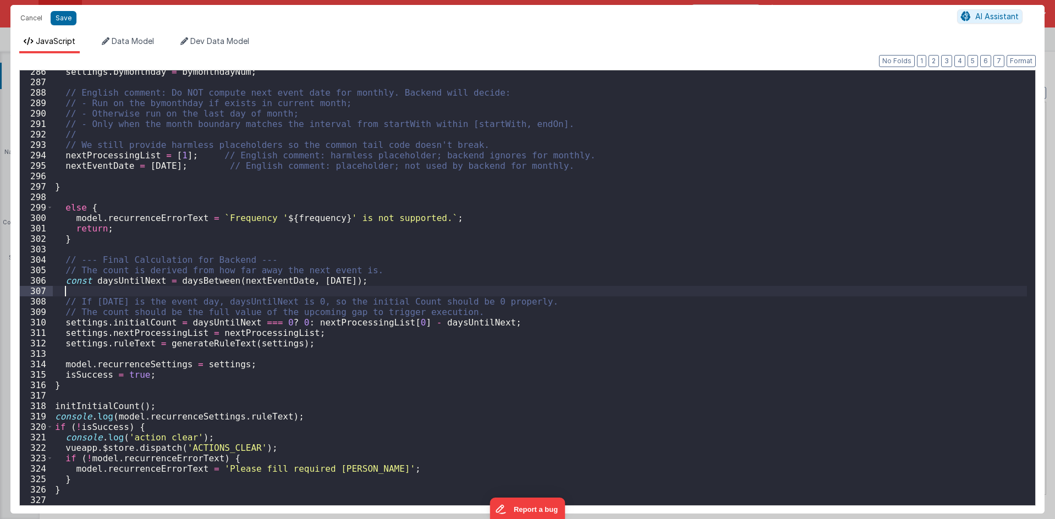
click at [253, 288] on div "settings . bymonthday = bymonthdayNum ; // English comment: Do NOT compute next…" at bounding box center [540, 295] width 975 height 456
click at [254, 286] on div "settings . bymonthday = bymonthdayNum ; // English comment: Do NOT compute next…" at bounding box center [540, 295] width 975 height 456
click at [141, 445] on div "settings . bymonthday = bymonthdayNum ; // English comment: Do NOT compute next…" at bounding box center [540, 295] width 975 height 456
click at [158, 472] on div "settings . bymonthday = bymonthdayNum ; // English comment: Do NOT compute next…" at bounding box center [540, 295] width 975 height 456
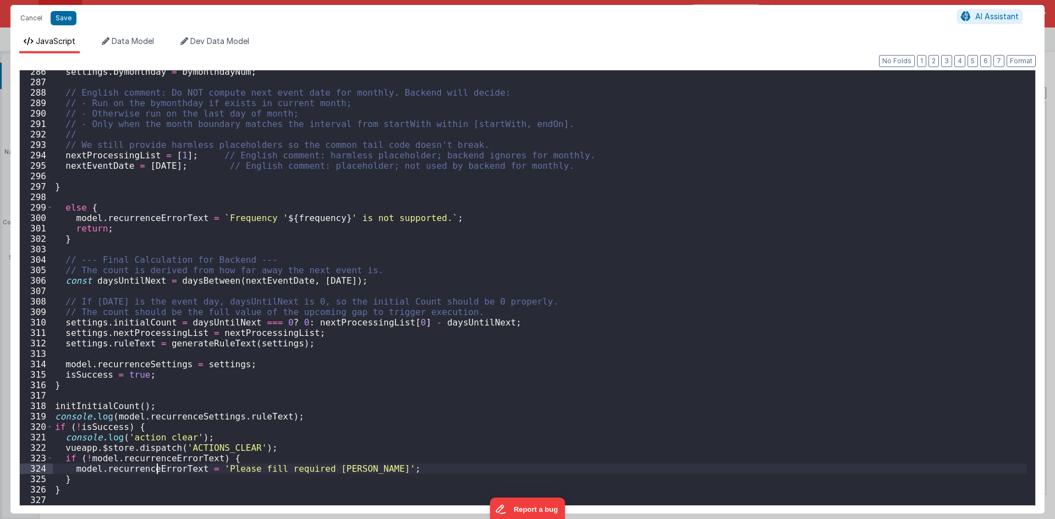
click at [152, 406] on div "settings . bymonthday = bymonthdayNum ; // English comment: Do NOT compute next…" at bounding box center [540, 295] width 975 height 456
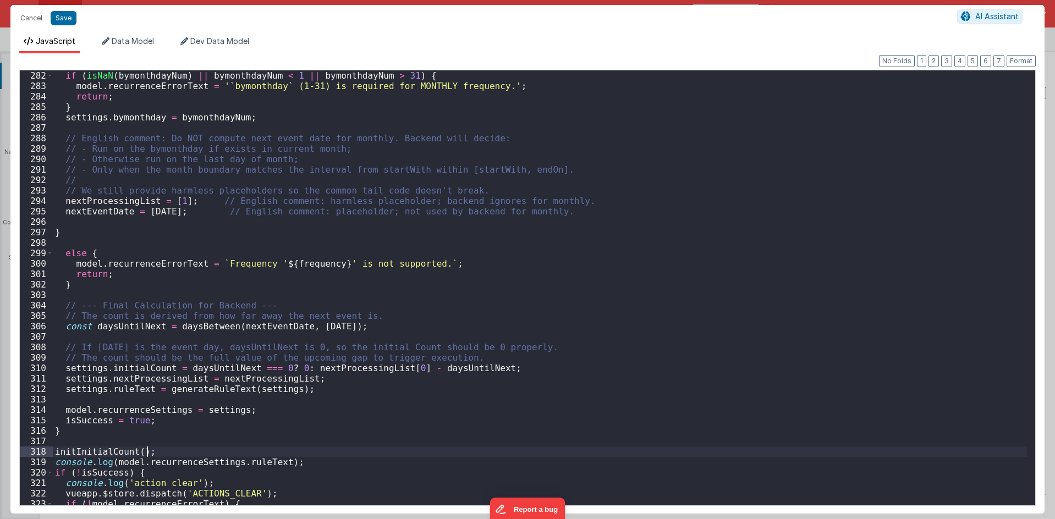
click at [196, 337] on div "if ( isNaN ( bymonthdayNum ) || bymonthdayNum < 1 || bymonthdayNum > 31 ) { mod…" at bounding box center [540, 298] width 975 height 456
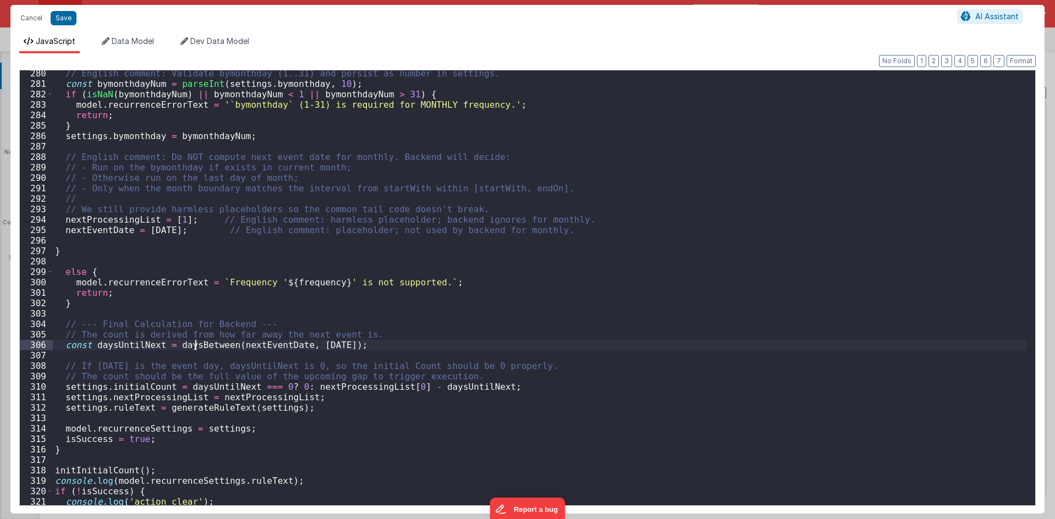
click at [200, 343] on div "// English comment: Validate bymonthday (1..31) and persist as number in settin…" at bounding box center [540, 296] width 975 height 456
click at [203, 351] on div "// English comment: Validate bymonthday (1..31) and persist as number in settin…" at bounding box center [540, 297] width 975 height 456
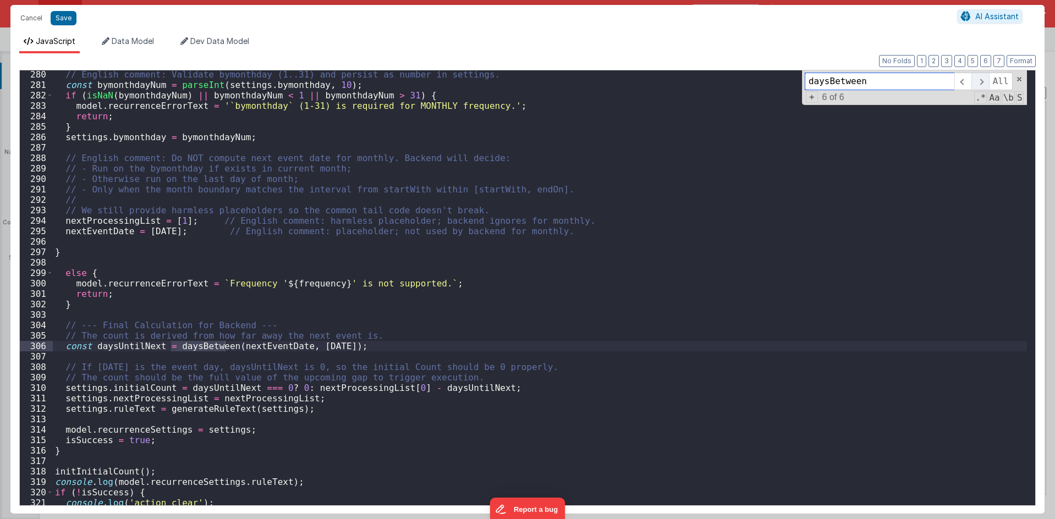
click at [981, 78] on span at bounding box center [980, 82] width 17 height 18
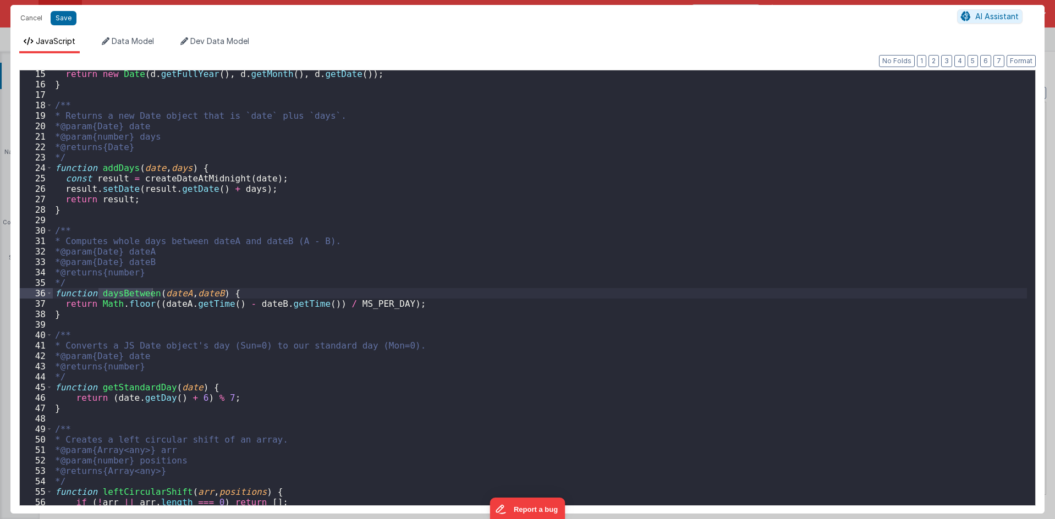
click at [97, 305] on div "return new Date ( d . getFullYear ( ) , d . getMonth ( ) , d . getDate ( )) ; }…" at bounding box center [540, 297] width 975 height 456
click at [125, 306] on div "return new Date ( d . getFullYear ( ) , d . getMonth ( ) , d . getDate ( )) ; }…" at bounding box center [540, 297] width 975 height 456
drag, startPoint x: 125, startPoint y: 306, endPoint x: 156, endPoint y: 238, distance: 74.6
click at [127, 305] on div "return new Date ( d . getFullYear ( ) , d . getMonth ( ) , d . getDate ( )) ; }…" at bounding box center [540, 297] width 975 height 456
click at [178, 197] on div "return new Date ( d . getFullYear ( ) , d . getMonth ( ) , d . getDate ( )) ; }…" at bounding box center [540, 297] width 975 height 456
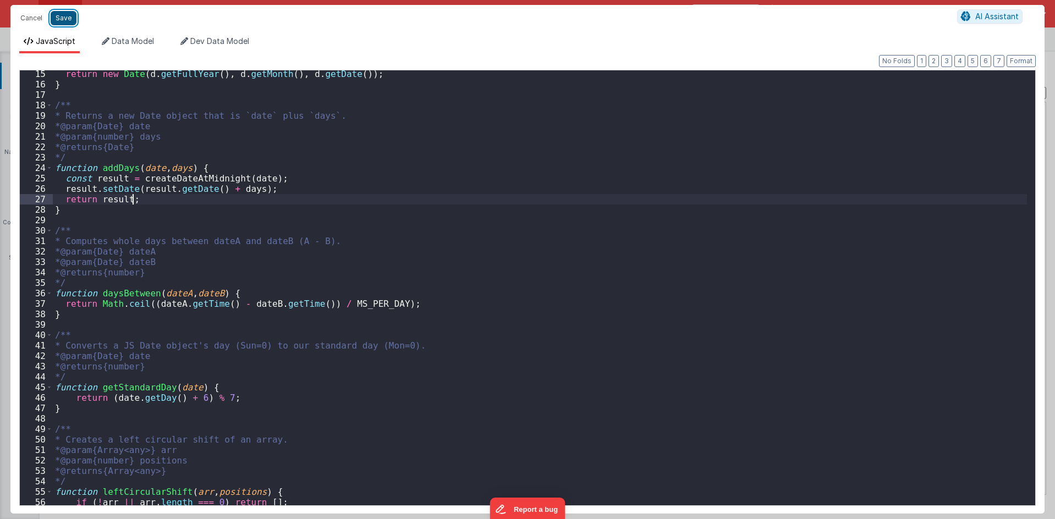
click at [68, 22] on button "Save" at bounding box center [64, 18] width 26 height 14
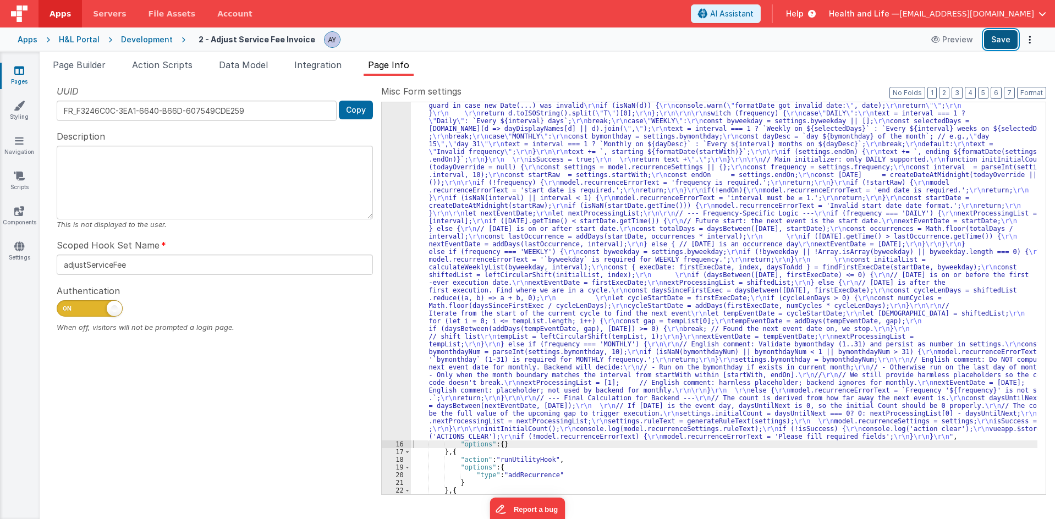
click at [993, 39] on button "Save" at bounding box center [1001, 39] width 34 height 19
click at [174, 67] on span "Action Scripts" at bounding box center [162, 64] width 61 height 11
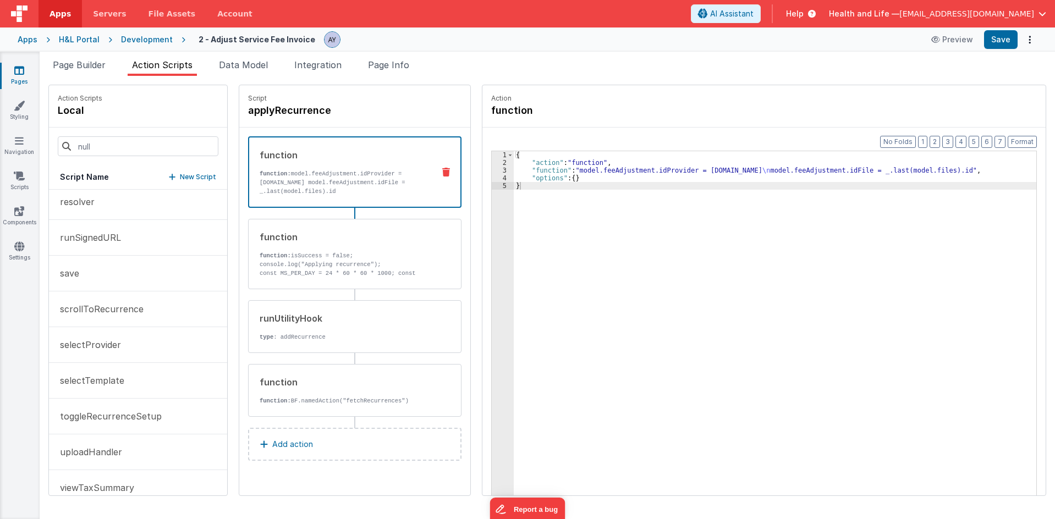
scroll to position [453, 0]
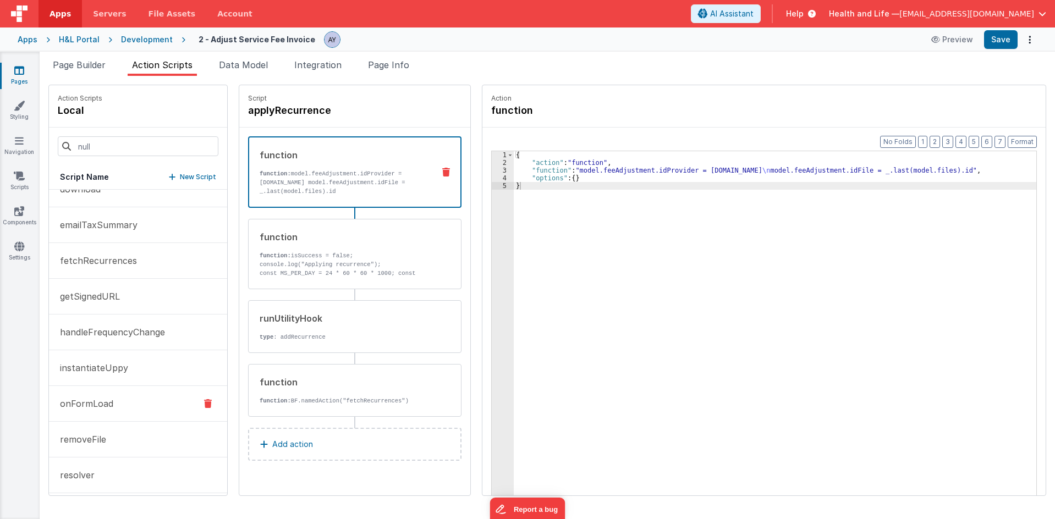
click at [104, 400] on p "onFormLoad" at bounding box center [83, 403] width 60 height 13
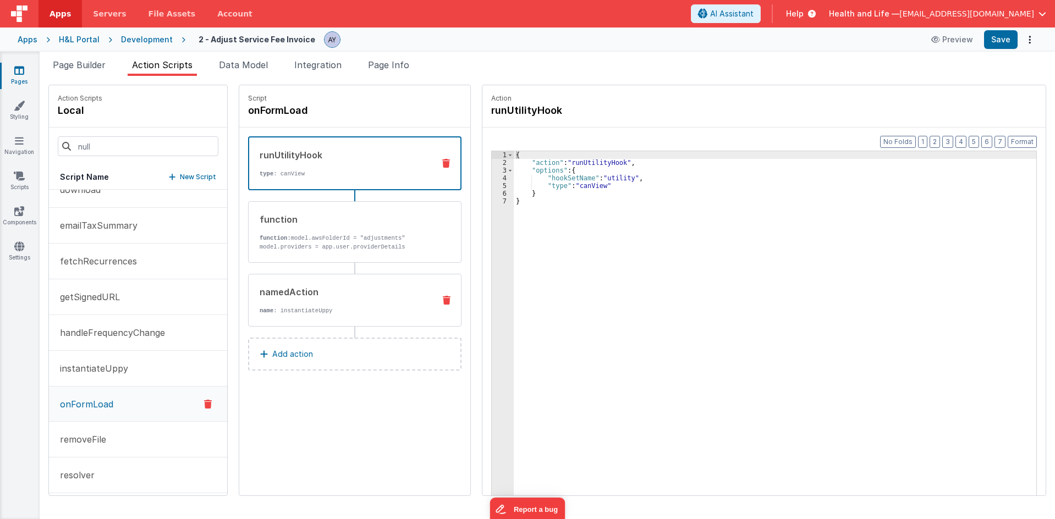
scroll to position [161, 0]
click at [319, 237] on p "function: model.awsFolderId = "adjustments" model.providers = app.user.provider…" at bounding box center [343, 243] width 166 height 18
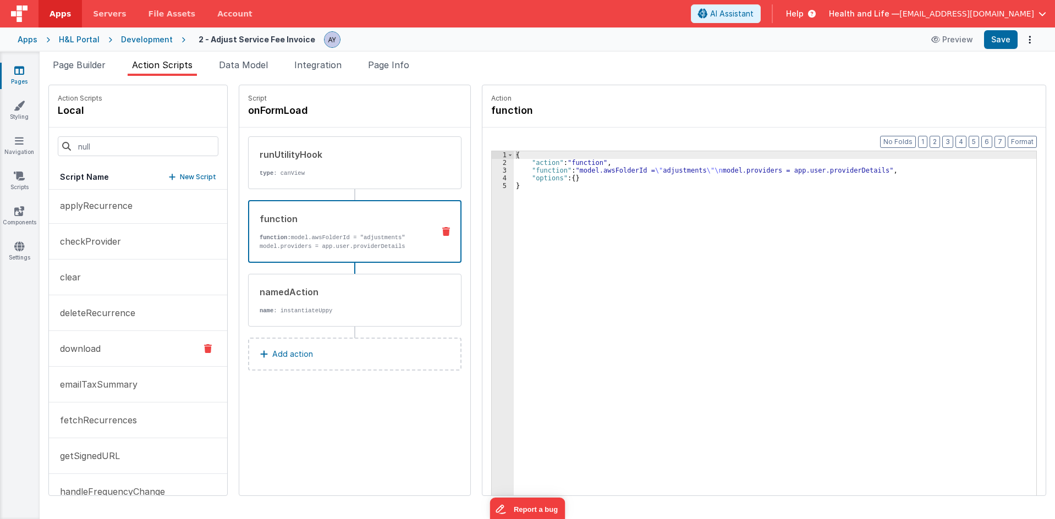
scroll to position [0, 0]
click at [124, 314] on p "deleteRecurrence" at bounding box center [94, 314] width 82 height 13
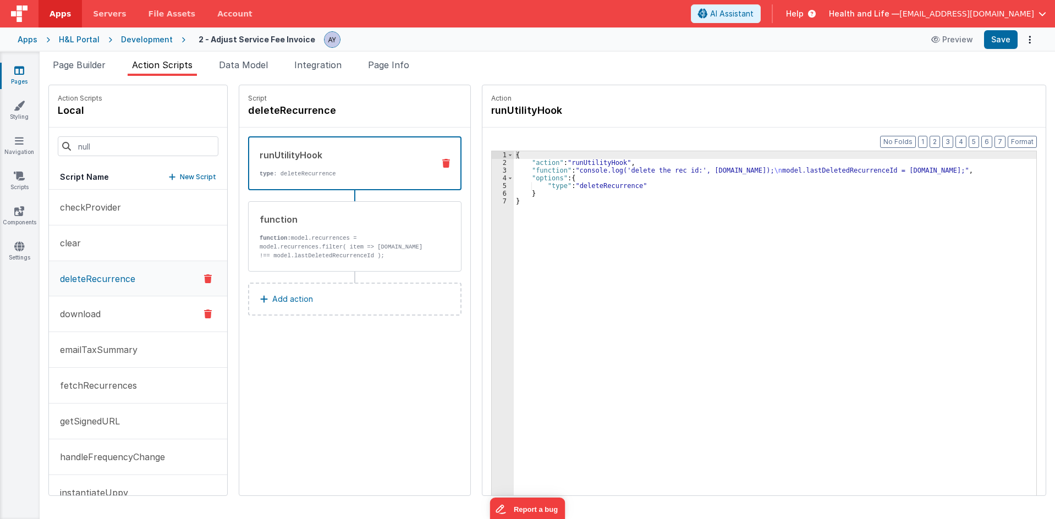
scroll to position [36, 0]
click at [128, 317] on button "download" at bounding box center [138, 314] width 178 height 36
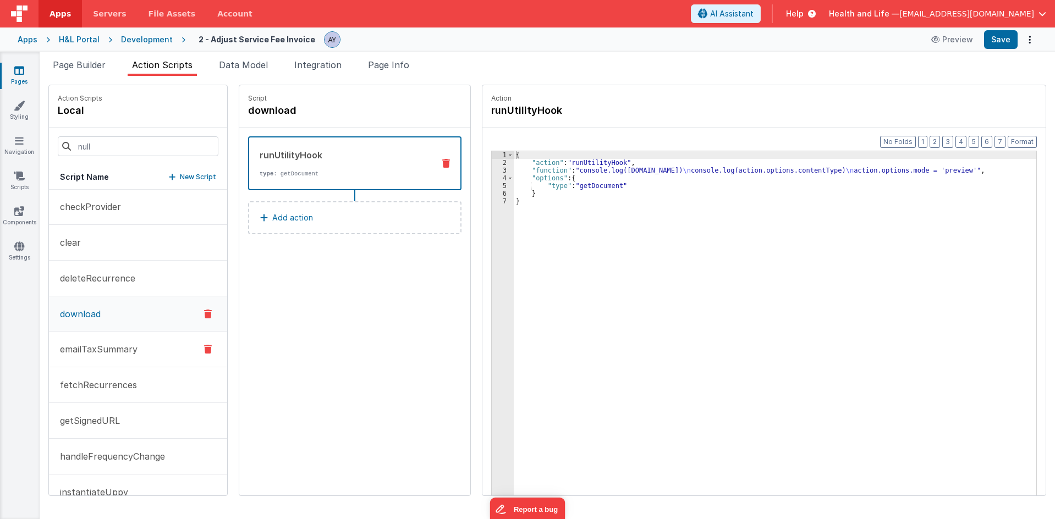
click at [124, 344] on p "emailTaxSummary" at bounding box center [95, 349] width 84 height 13
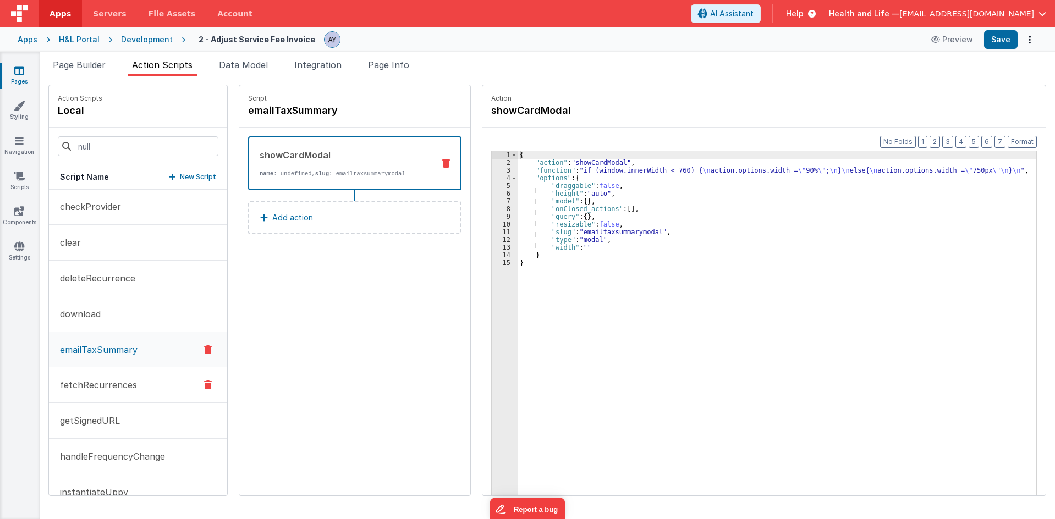
click at [121, 385] on p "fetchRecurrences" at bounding box center [95, 385] width 84 height 13
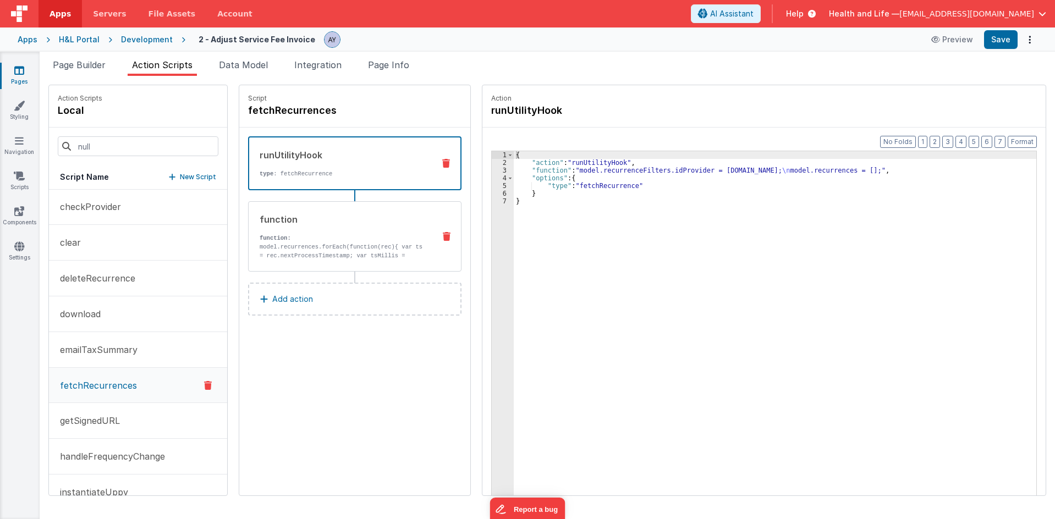
click at [310, 247] on p "model.recurrences.forEach(function(rec){ var ts = rec.nextProcessTimestamp; var…" at bounding box center [343, 282] width 166 height 79
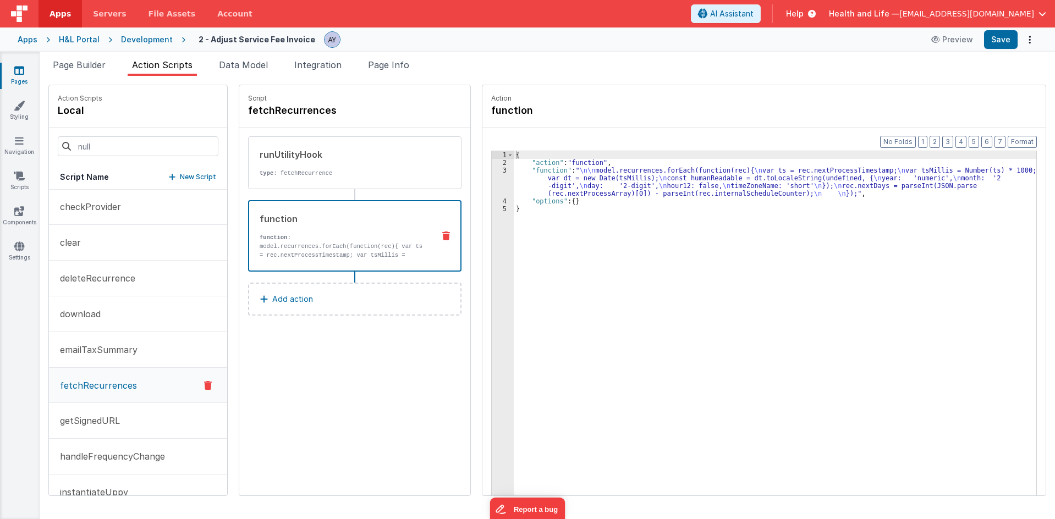
click at [577, 173] on div "{ "action" : "function" , "function" : " \n\n model.recurrences.forEach(functio…" at bounding box center [780, 348] width 533 height 394
click at [495, 182] on div "3" at bounding box center [503, 182] width 22 height 31
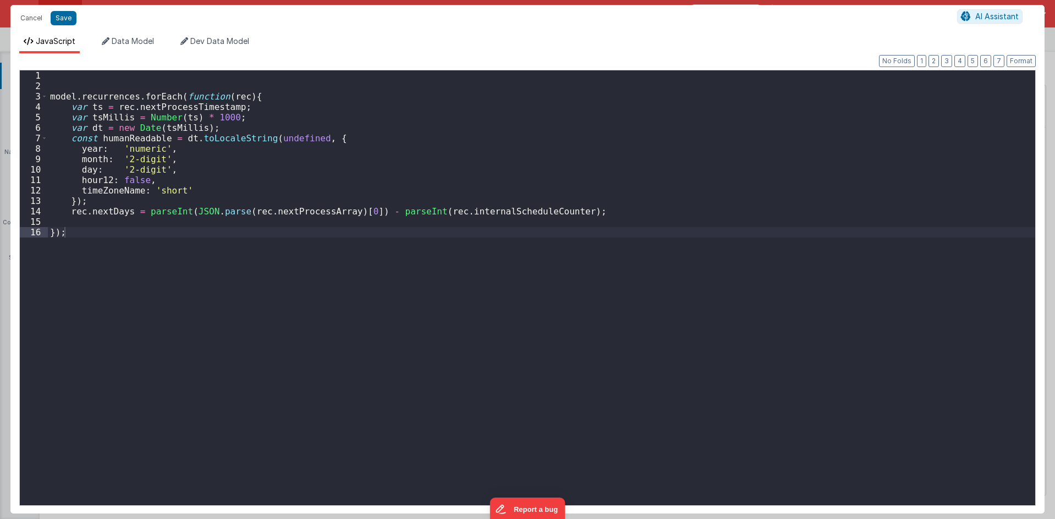
click at [495, 182] on div "model . recurrences . forEach ( function ( rec ) { var ts = rec . nextProcessTi…" at bounding box center [542, 298] width 988 height 456
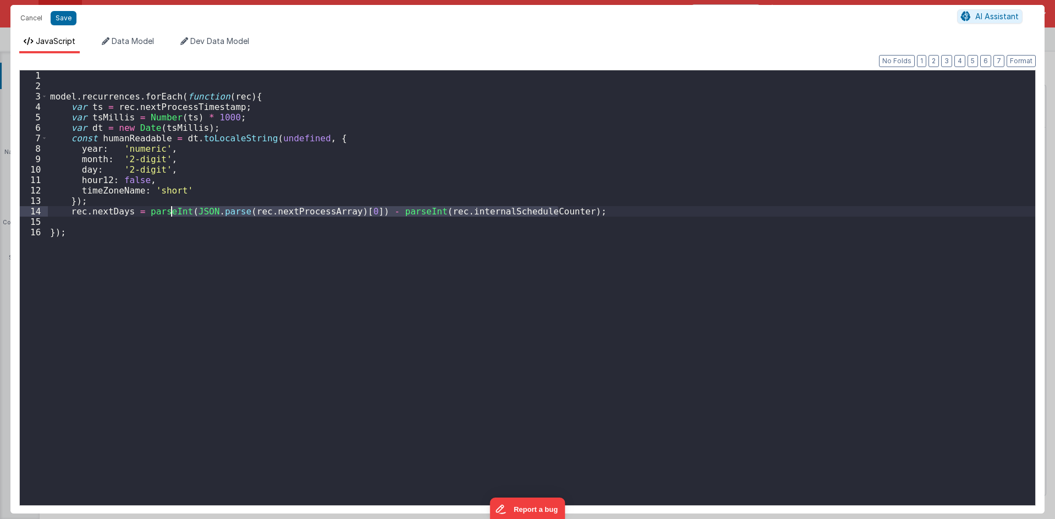
drag, startPoint x: 571, startPoint y: 212, endPoint x: 170, endPoint y: 214, distance: 400.6
click at [170, 214] on div "model . recurrences . forEach ( function ( rec ) { var ts = rec . nextProcessTi…" at bounding box center [542, 298] width 988 height 456
click at [613, 212] on div "model . recurrences . forEach ( function ( rec ) { var ts = rec . nextProcessTi…" at bounding box center [542, 287] width 988 height 435
click at [141, 215] on div "model . recurrences . forEach ( function ( rec ) { var ts = rec . nextProcessTi…" at bounding box center [542, 298] width 988 height 456
click at [163, 210] on div "model . recurrences . forEach ( function ( rec ) { var ts = rec . nextProcessTi…" at bounding box center [542, 298] width 988 height 456
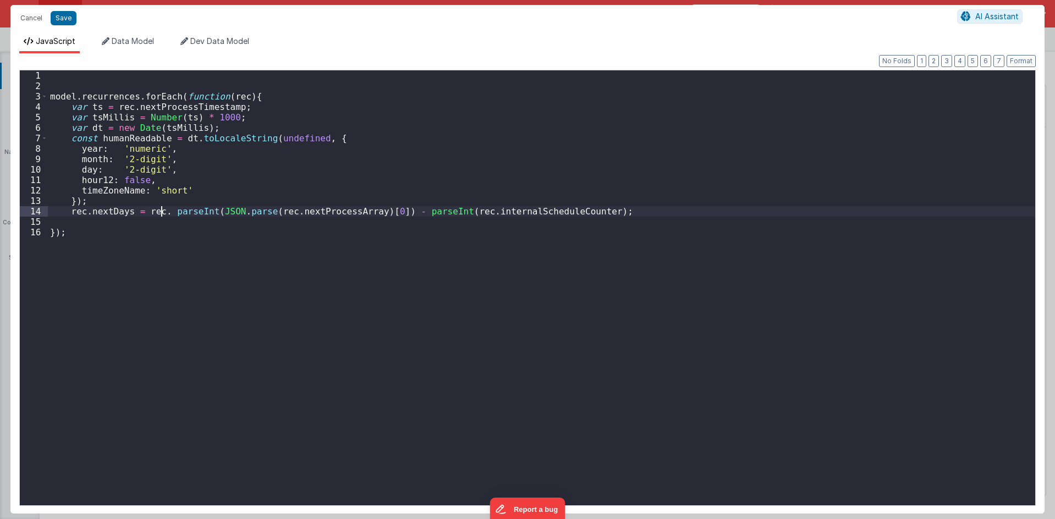
paste textarea
click at [238, 78] on div "model . recurrences . forEach ( function ( rec ) { var ts = rec . nextProcessTi…" at bounding box center [542, 298] width 988 height 456
click at [76, 86] on div "model . recurrences . forEach ( function ( rec ) { var ts = rec . nextProcessTi…" at bounding box center [542, 298] width 988 height 456
click at [77, 80] on div "model . recurrences . forEach ( function ( rec ) { var ts = rec . nextProcessTi…" at bounding box center [542, 298] width 988 height 456
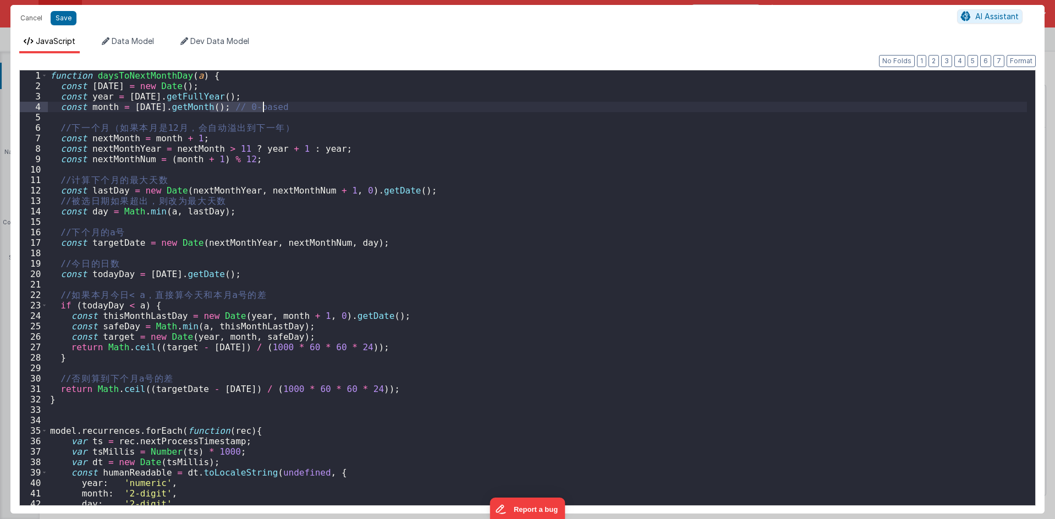
drag, startPoint x: 211, startPoint y: 109, endPoint x: 324, endPoint y: 109, distance: 112.3
click at [324, 109] on div "function daysToNextMonthDay ( a ) { const [DATE] = new Date ( ) ; const year = …" at bounding box center [538, 298] width 980 height 456
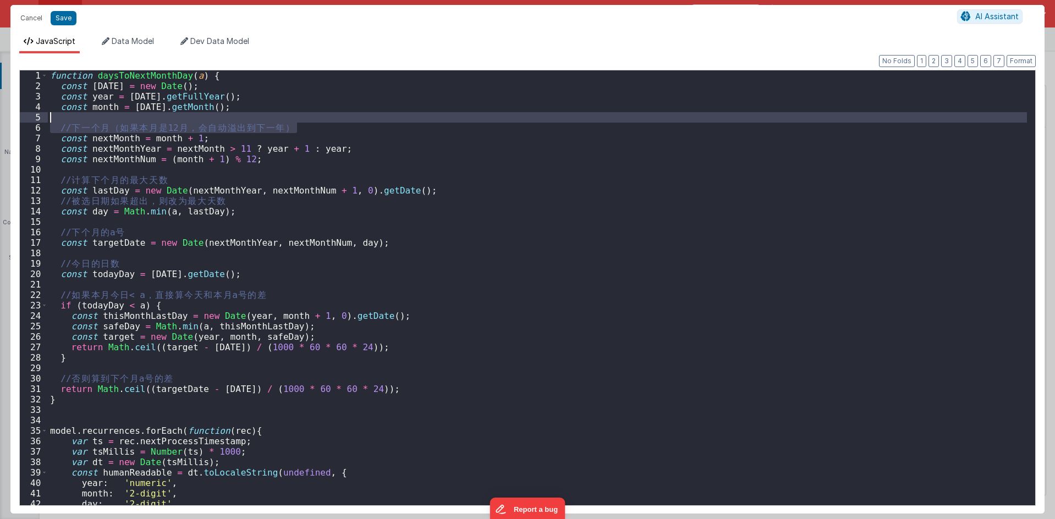
drag, startPoint x: 299, startPoint y: 130, endPoint x: 299, endPoint y: 121, distance: 8.8
click at [299, 121] on div "function daysToNextMonthDay ( a ) { const [DATE] = new Date ( ) ; const year = …" at bounding box center [538, 298] width 980 height 456
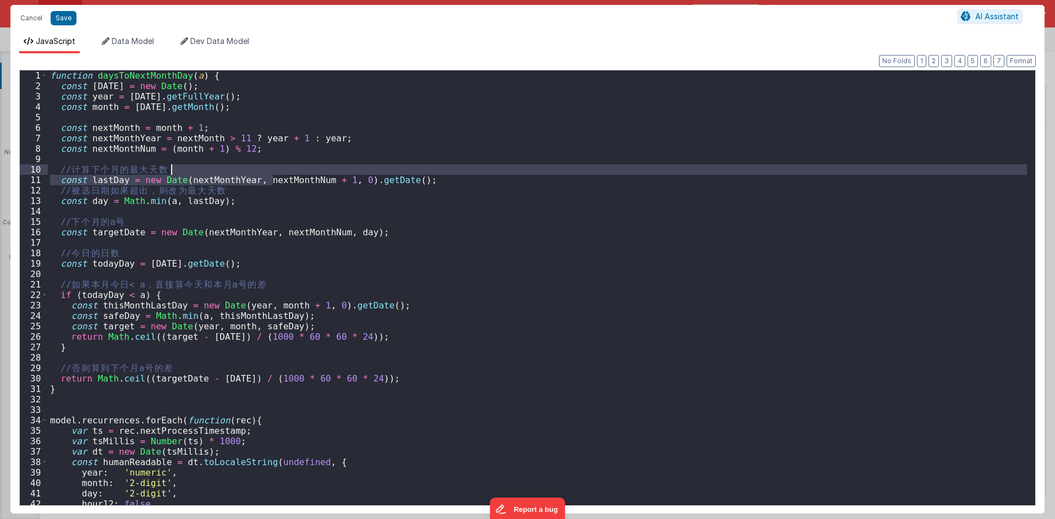
drag, startPoint x: 274, startPoint y: 176, endPoint x: 272, endPoint y: 169, distance: 6.8
click at [272, 169] on div "function daysToNextMonthDay ( a ) { const [DATE] = new Date ( ) ; const year = …" at bounding box center [538, 298] width 980 height 456
click at [258, 167] on div "function daysToNextMonthDay ( a ) { const [DATE] = new Date ( ) ; const year = …" at bounding box center [538, 287] width 980 height 435
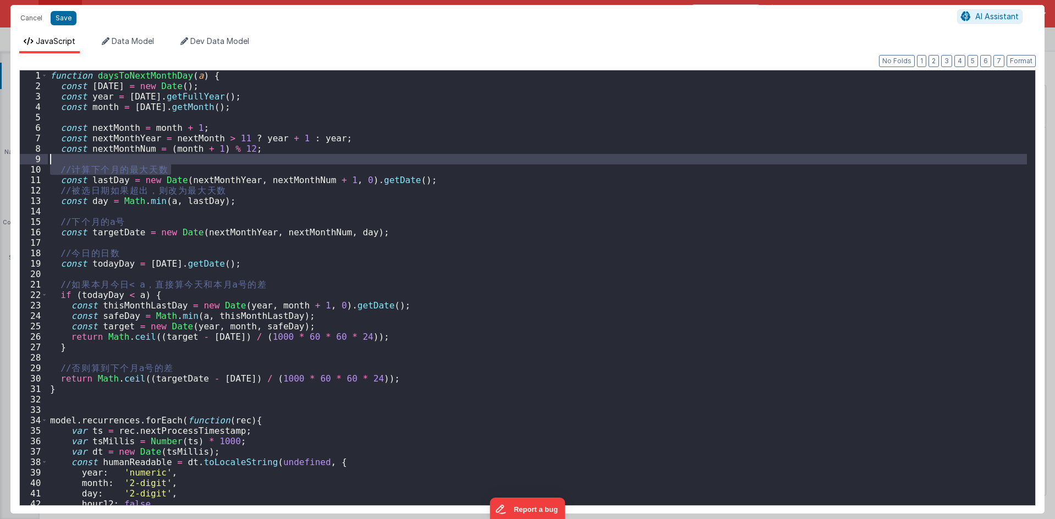
drag, startPoint x: 218, startPoint y: 172, endPoint x: 213, endPoint y: 163, distance: 10.1
click at [213, 163] on div "function daysToNextMonthDay ( a ) { const [DATE] = new Date ( ) ; const year = …" at bounding box center [538, 298] width 980 height 456
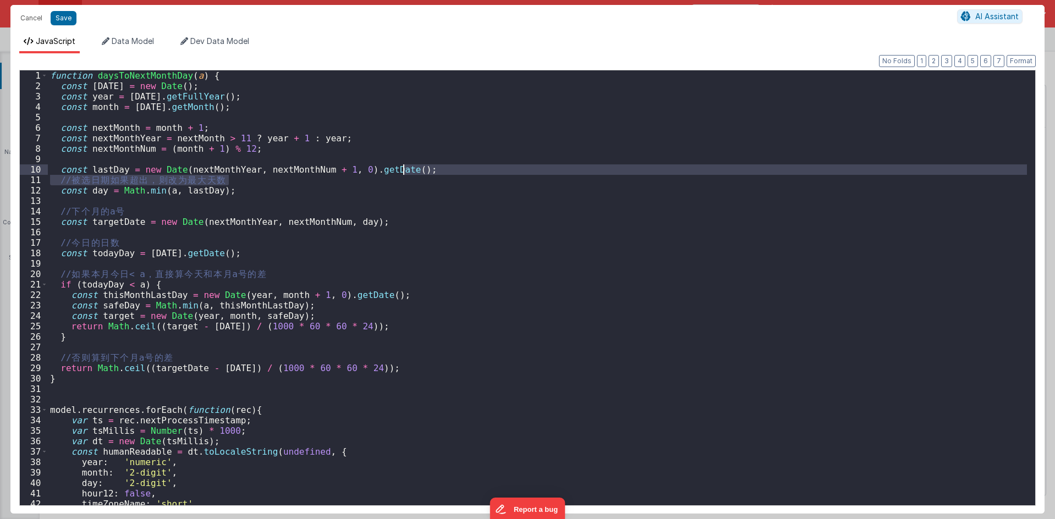
drag, startPoint x: 243, startPoint y: 183, endPoint x: 418, endPoint y: 172, distance: 175.9
click at [418, 172] on div "function daysToNextMonthDay ( a ) { const [DATE] = new Date ( ) ; const year = …" at bounding box center [538, 298] width 980 height 456
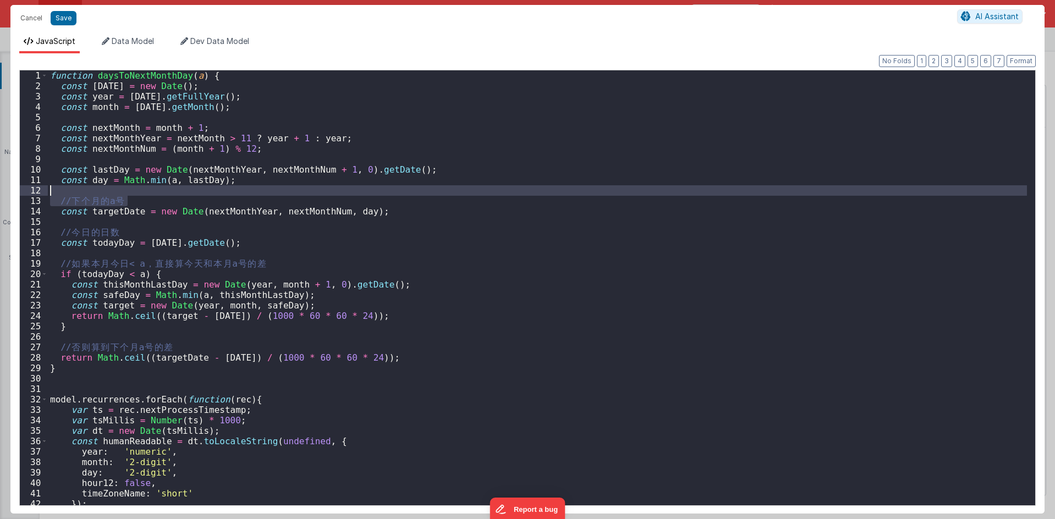
drag, startPoint x: 261, startPoint y: 201, endPoint x: 261, endPoint y: 194, distance: 7.2
click at [261, 194] on div "function daysToNextMonthDay ( a ) { const [DATE] = new Date ( ) ; const year = …" at bounding box center [538, 298] width 980 height 456
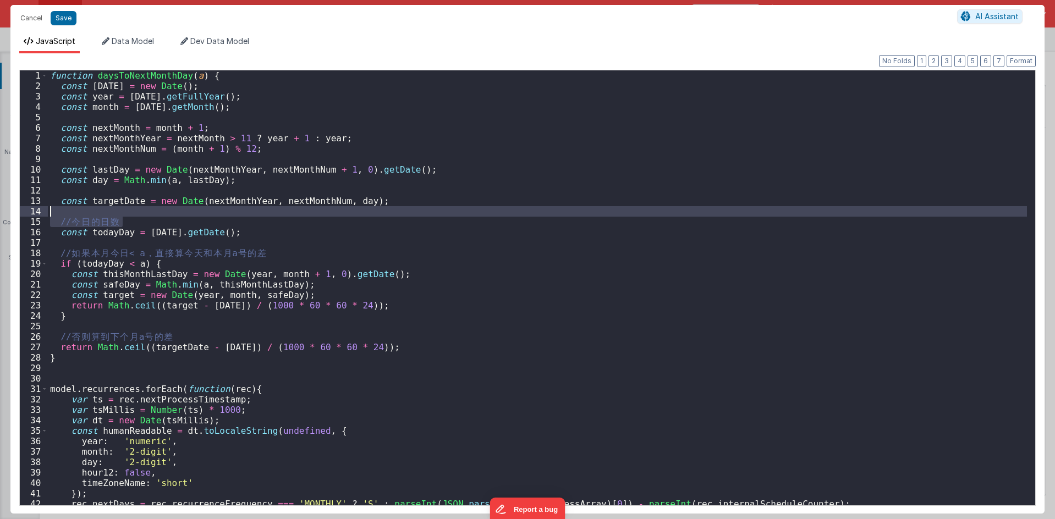
drag, startPoint x: 232, startPoint y: 220, endPoint x: 229, endPoint y: 210, distance: 10.1
click at [229, 210] on div "function daysToNextMonthDay ( a ) { const [DATE] = new Date ( ) ; const year = …" at bounding box center [538, 298] width 980 height 456
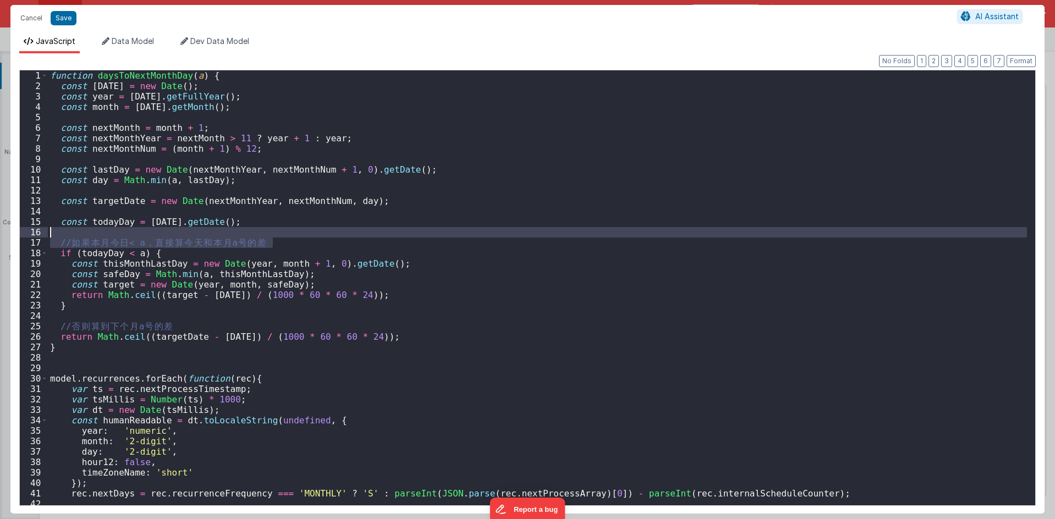
drag, startPoint x: 283, startPoint y: 243, endPoint x: 283, endPoint y: 237, distance: 6.1
click at [283, 237] on div "function daysToNextMonthDay ( a ) { const [DATE] = new Date ( ) ; const year = …" at bounding box center [538, 298] width 980 height 456
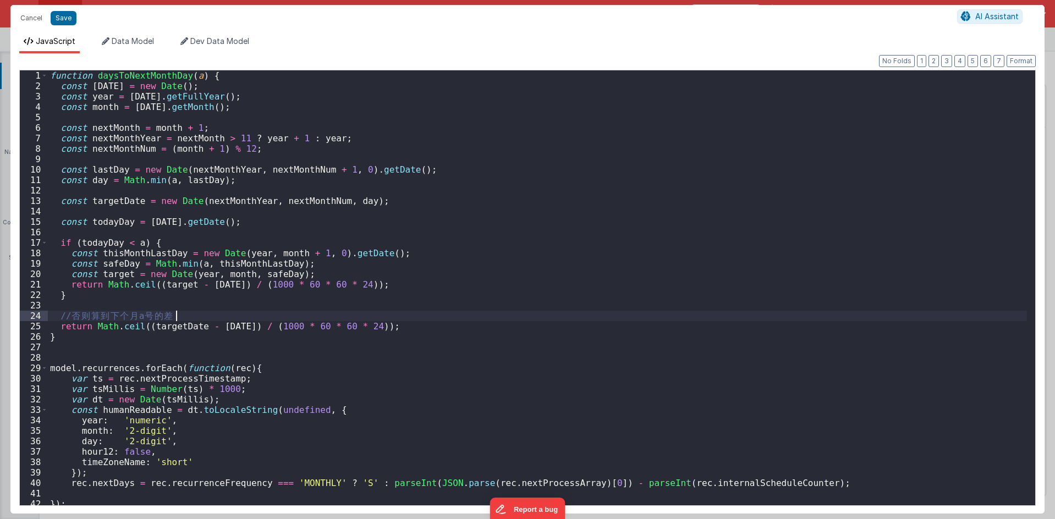
click at [233, 311] on div "function daysToNextMonthDay ( a ) { const [DATE] = new Date ( ) ; const year = …" at bounding box center [538, 298] width 980 height 456
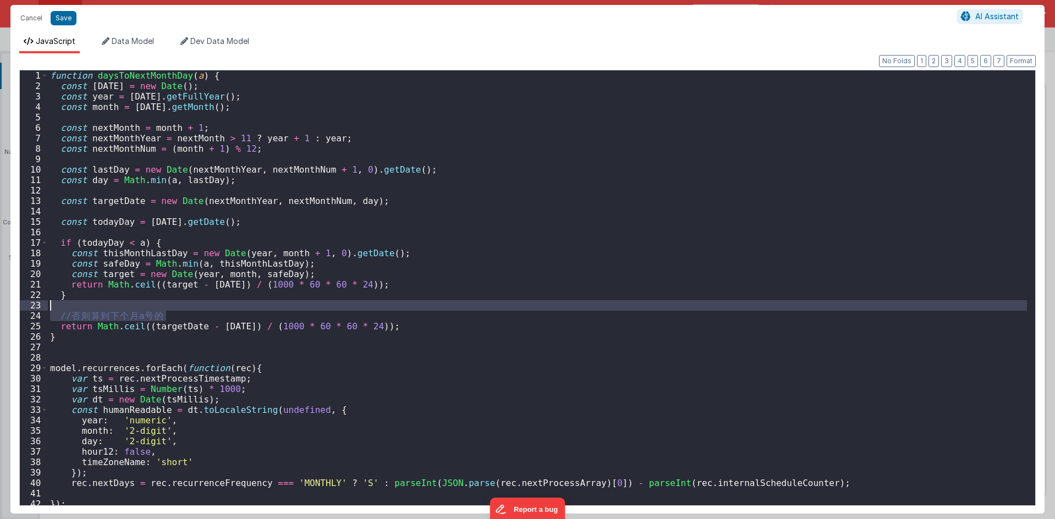
drag, startPoint x: 218, startPoint y: 321, endPoint x: 217, endPoint y: 307, distance: 14.3
click at [217, 307] on div "function daysToNextMonthDay ( a ) { const [DATE] = new Date ( ) ; const year = …" at bounding box center [538, 298] width 980 height 456
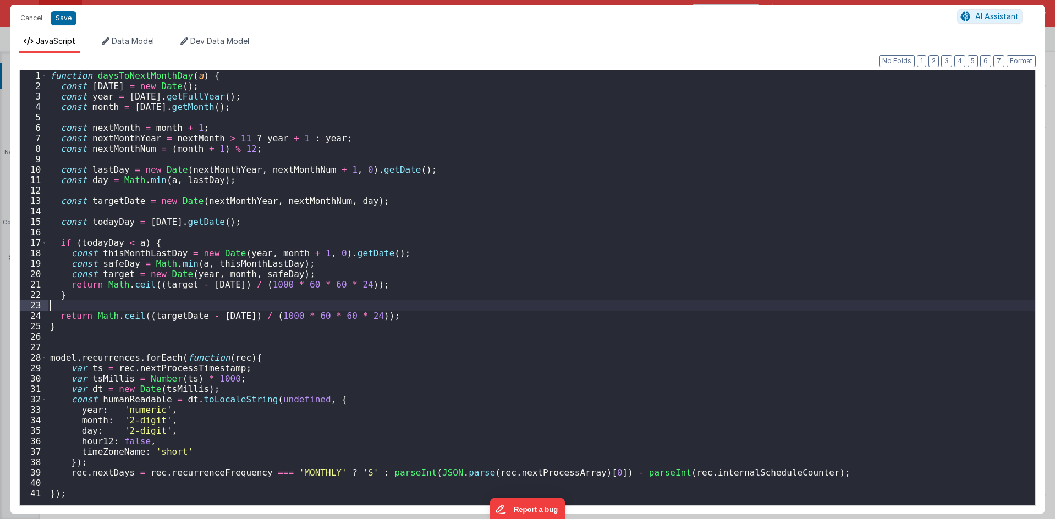
click at [446, 362] on div "function daysToNextMonthDay ( a ) { const [DATE] = new Date ( ) ; const year = …" at bounding box center [542, 298] width 988 height 456
click at [269, 401] on div "function daysToNextMonthDay ( a ) { const [DATE] = new Date ( ) ; const year = …" at bounding box center [542, 298] width 988 height 456
click at [345, 475] on div "function daysToNextMonthDay ( a ) { const [DATE] = new Date ( ) ; const year = …" at bounding box center [542, 298] width 988 height 456
click at [144, 76] on div "function daysToNextMonthDay ( a ) { const [DATE] = new Date ( ) ; const year = …" at bounding box center [542, 298] width 988 height 456
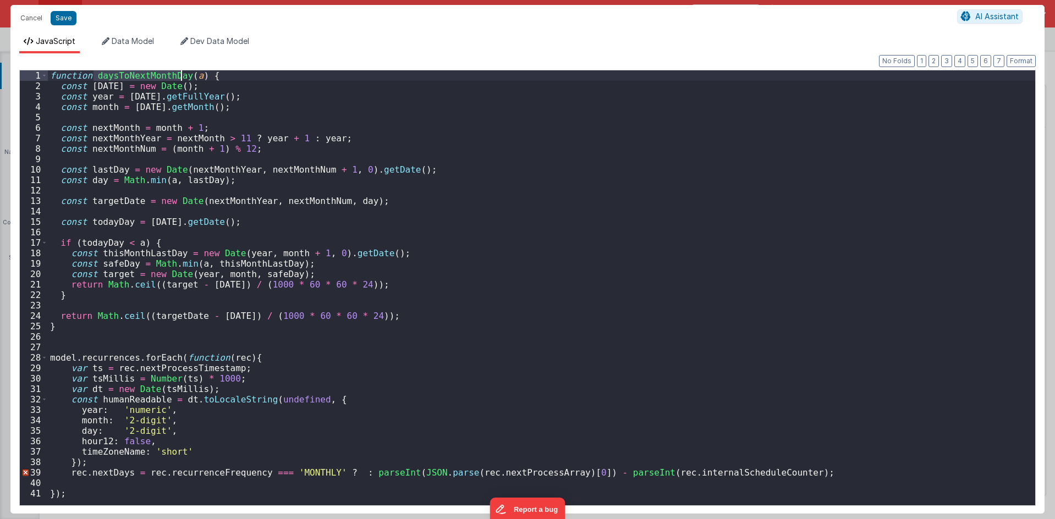
click at [337, 473] on div "function daysToNextMonthDay ( a ) { const [DATE] = new Date ( ) ; const year = …" at bounding box center [542, 298] width 988 height 456
paste textarea
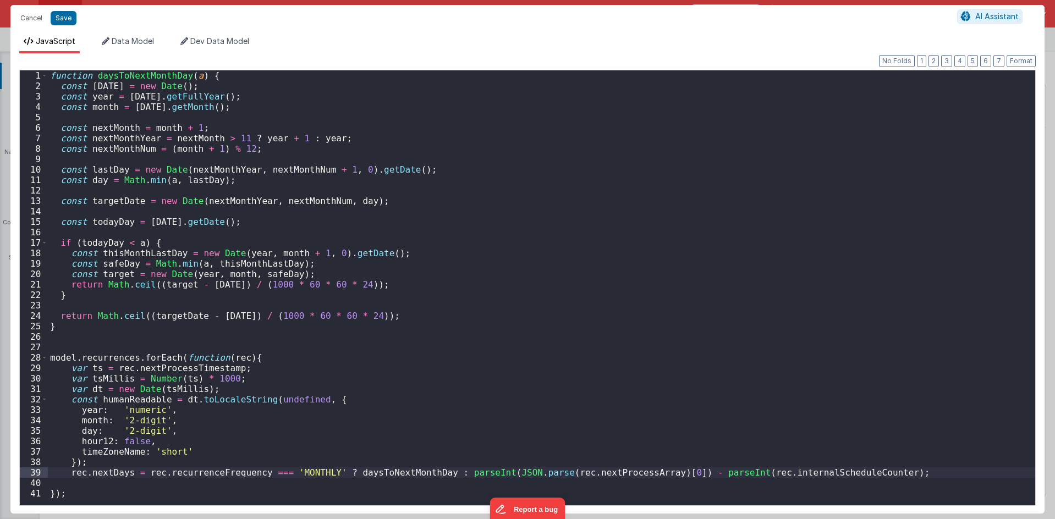
scroll to position [0, 0]
click at [446, 477] on div "function daysToNextMonthDay ( a ) { const [DATE] = new Date ( ) ; const year = …" at bounding box center [542, 298] width 988 height 456
click at [496, 426] on div "function daysToNextMonthDay ( a ) { const [DATE] = new Date ( ) ; const year = …" at bounding box center [542, 298] width 988 height 456
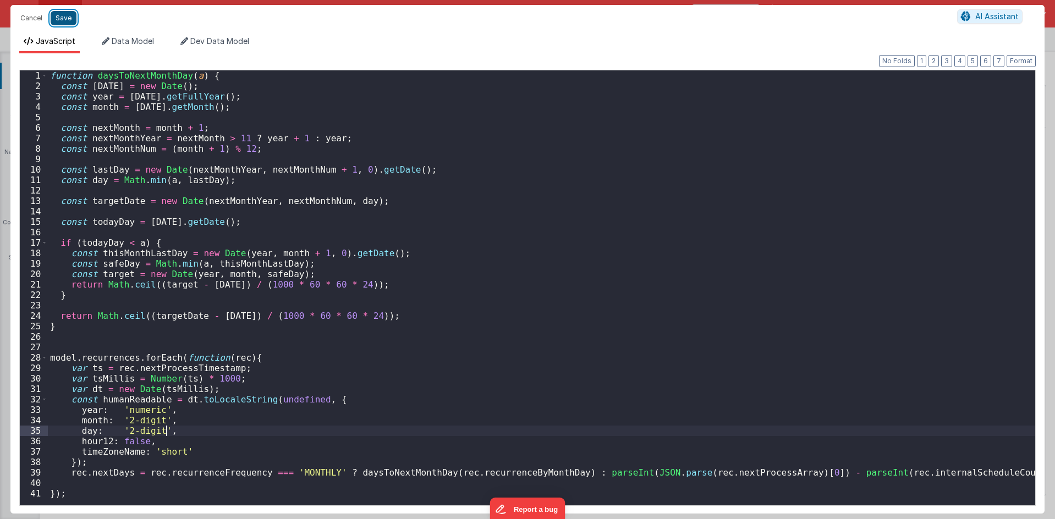
click at [61, 21] on button "Save" at bounding box center [64, 18] width 26 height 14
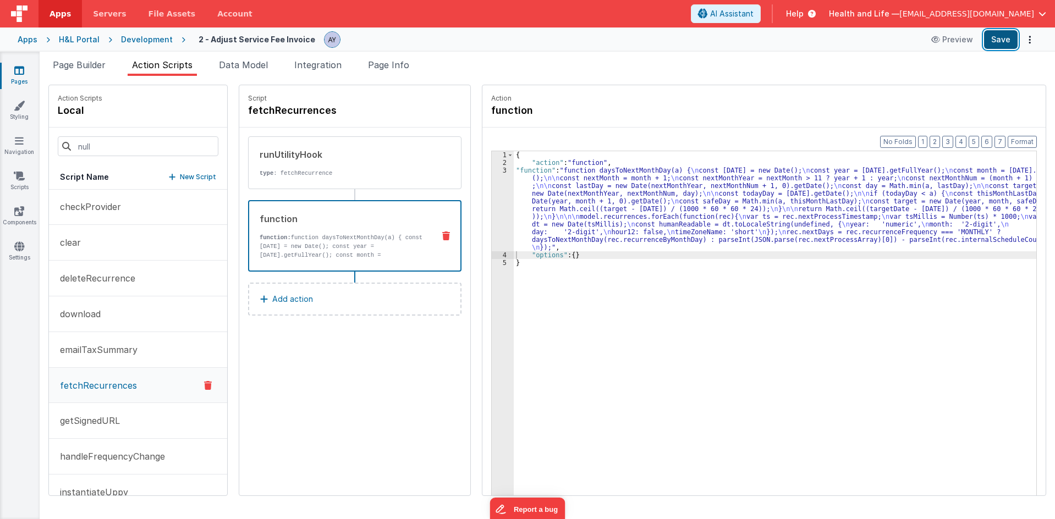
click at [992, 37] on button "Save" at bounding box center [1001, 39] width 34 height 19
click at [514, 207] on div "{ "action" : "function" , "function" : "function daysToNextMonthDay(a) { \n con…" at bounding box center [780, 348] width 533 height 394
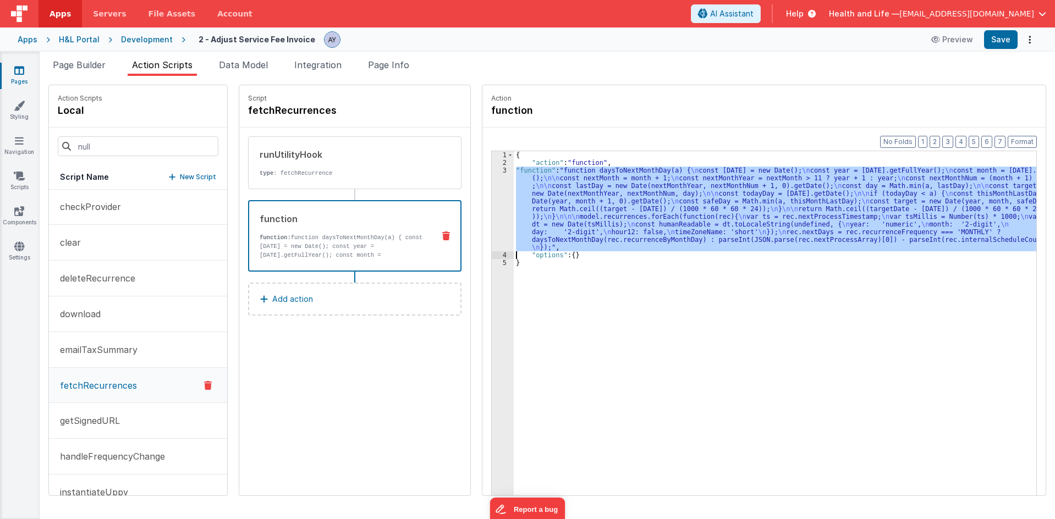
click at [496, 204] on div "3" at bounding box center [503, 209] width 22 height 85
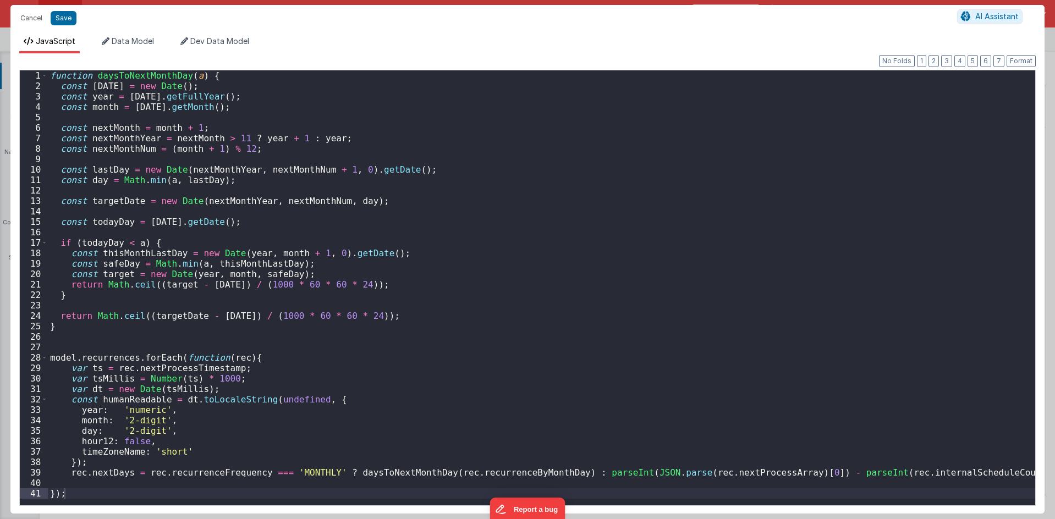
click at [446, 313] on div "function daysToNextMonthDay ( a ) { const [DATE] = new Date ( ) ; const year = …" at bounding box center [542, 298] width 988 height 456
click at [337, 474] on div "function daysToNextMonthDay ( a ) { const [DATE] = new Date ( ) ; const year = …" at bounding box center [542, 298] width 988 height 456
click at [199, 307] on div "function daysToNextMonthDay ( a ) { const [DATE] = new Date ( ) ; const year = …" at bounding box center [542, 298] width 988 height 456
click at [203, 315] on div "function daysToNextMonthDay ( a ) { const [DATE] = new Date ( ) ; const year = …" at bounding box center [542, 298] width 988 height 456
click at [180, 319] on div "function daysToNextMonthDay ( a ) { const [DATE] = new Date ( ) ; const year = …" at bounding box center [542, 298] width 988 height 456
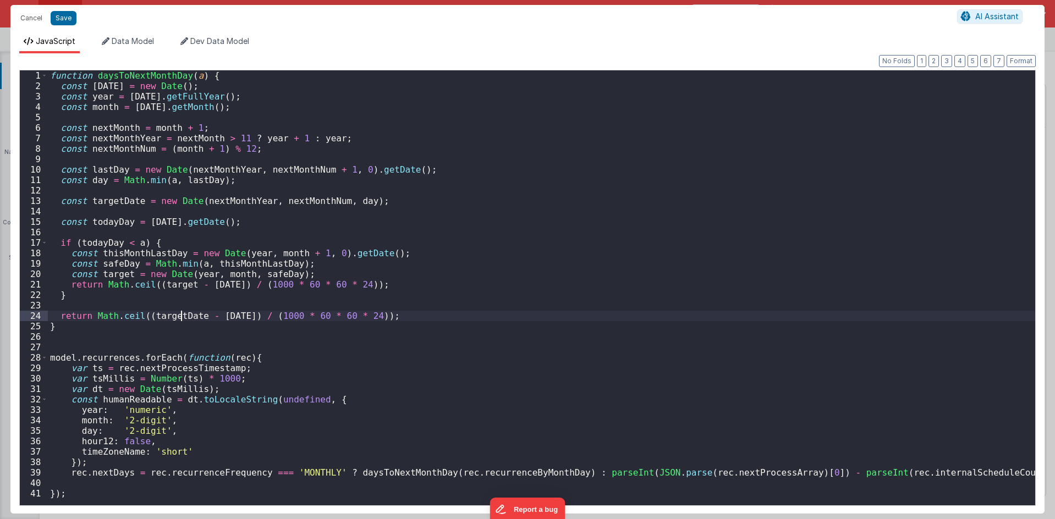
click at [505, 479] on div "function daysToNextMonthDay ( a ) { const [DATE] = new Date ( ) ; const year = …" at bounding box center [542, 298] width 988 height 456
click at [507, 472] on div "function daysToNextMonthDay ( a ) { const [DATE] = new Date ( ) ; const year = …" at bounding box center [542, 298] width 988 height 456
click at [305, 473] on div "function daysToNextMonthDay ( a ) { const [DATE] = new Date ( ) ; const year = …" at bounding box center [542, 298] width 988 height 456
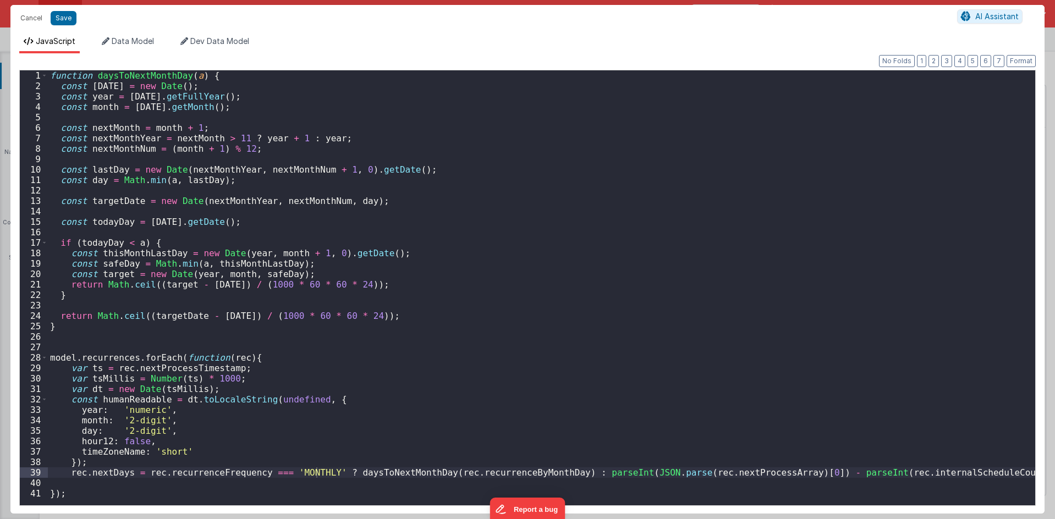
click at [231, 482] on div "function daysToNextMonthDay ( a ) { const [DATE] = new Date ( ) ; const year = …" at bounding box center [542, 298] width 988 height 456
click at [231, 473] on div "function daysToNextMonthDay ( a ) { const [DATE] = new Date ( ) ; const year = …" at bounding box center [542, 298] width 988 height 456
click at [388, 477] on div "function daysToNextMonthDay ( a ) { const [DATE] = new Date ( ) ; const year = …" at bounding box center [542, 298] width 988 height 456
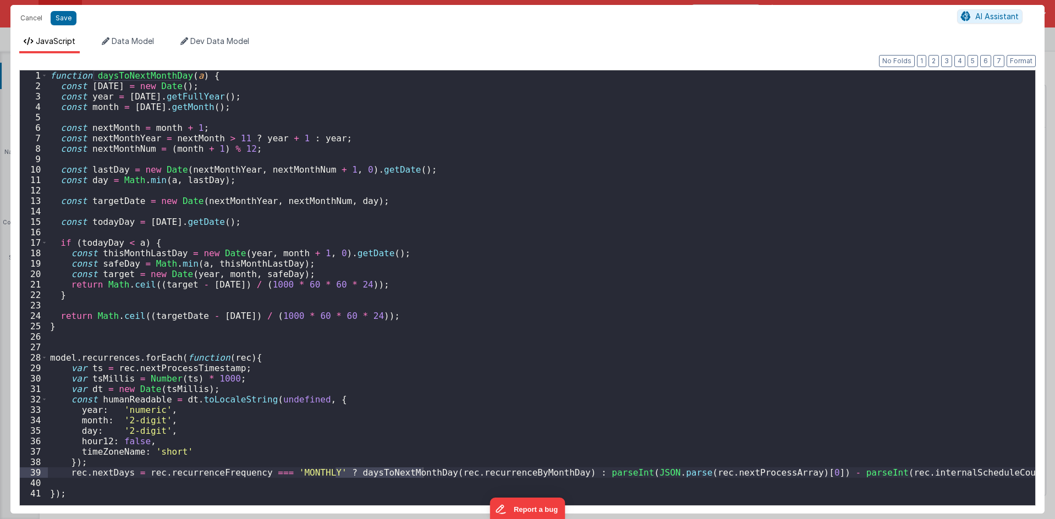
drag, startPoint x: 428, startPoint y: 471, endPoint x: 434, endPoint y: 471, distance: 6.6
click at [428, 471] on div "function daysToNextMonthDay ( a ) { const [DATE] = new Date ( ) ; const year = …" at bounding box center [542, 298] width 988 height 456
click at [901, 484] on div "function daysToNextMonthDay ( a ) { const [DATE] = new Date ( ) ; const year = …" at bounding box center [542, 298] width 988 height 456
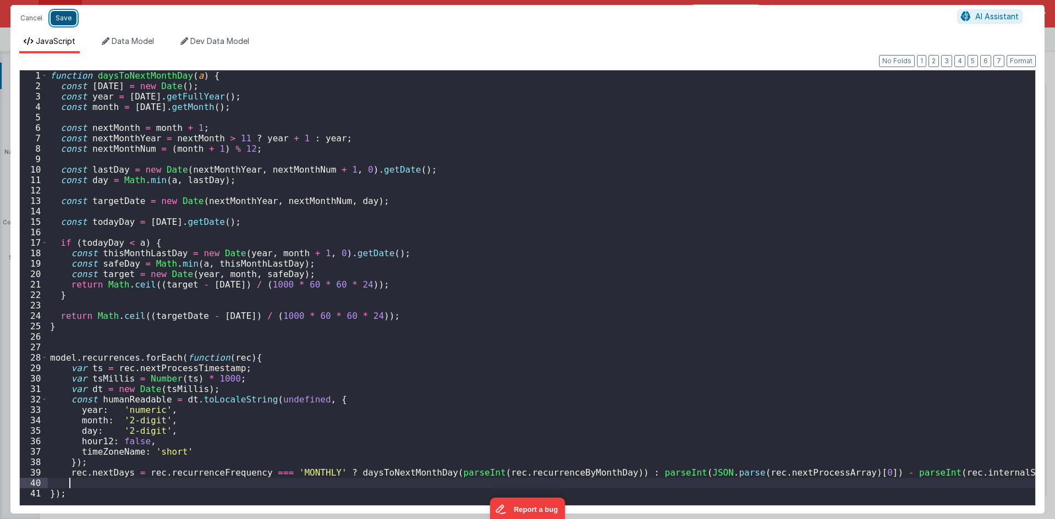
click at [70, 21] on button "Save" at bounding box center [64, 18] width 26 height 14
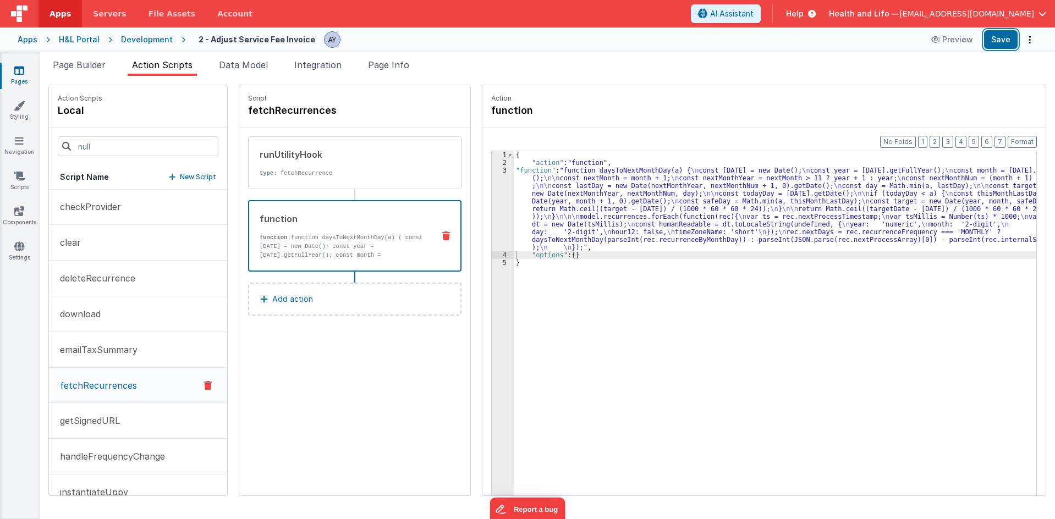
click at [999, 44] on button "Save" at bounding box center [1001, 39] width 34 height 19
